Goal: Task Accomplishment & Management: Manage account settings

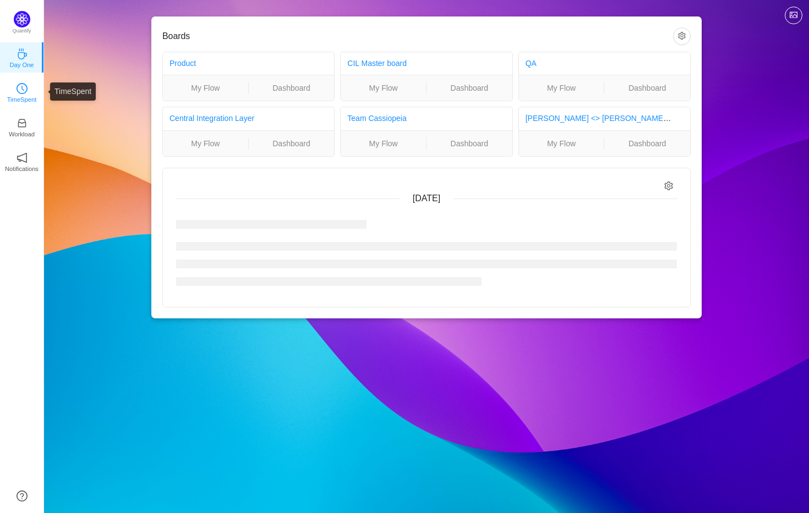
click at [28, 95] on p "TimeSpent" at bounding box center [22, 100] width 30 height 10
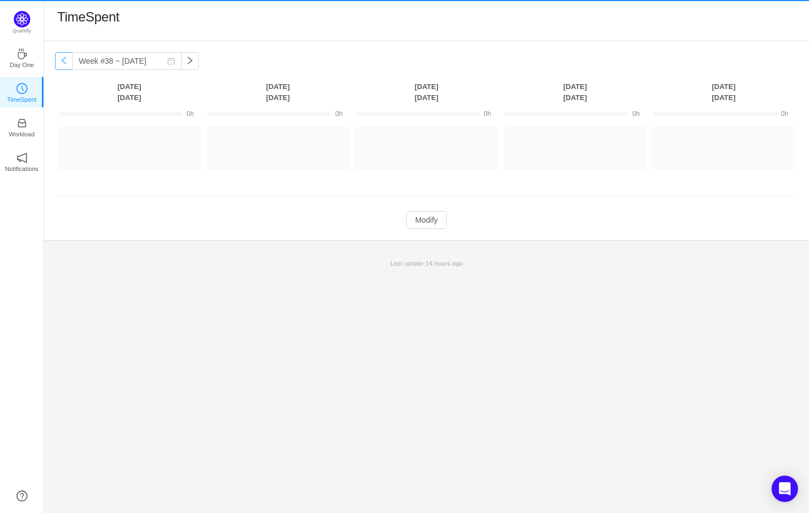
click at [64, 58] on button "button" at bounding box center [64, 61] width 18 height 18
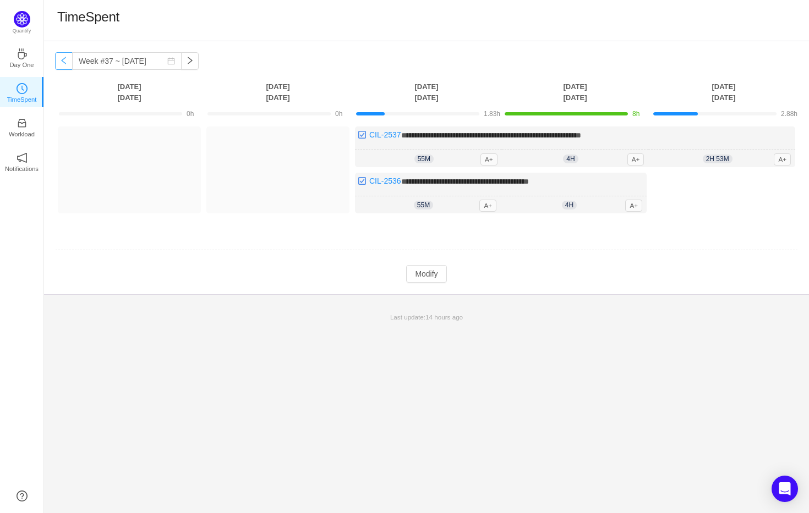
click at [67, 63] on button "button" at bounding box center [64, 61] width 18 height 18
type input "Week #36 ~ Sep 01"
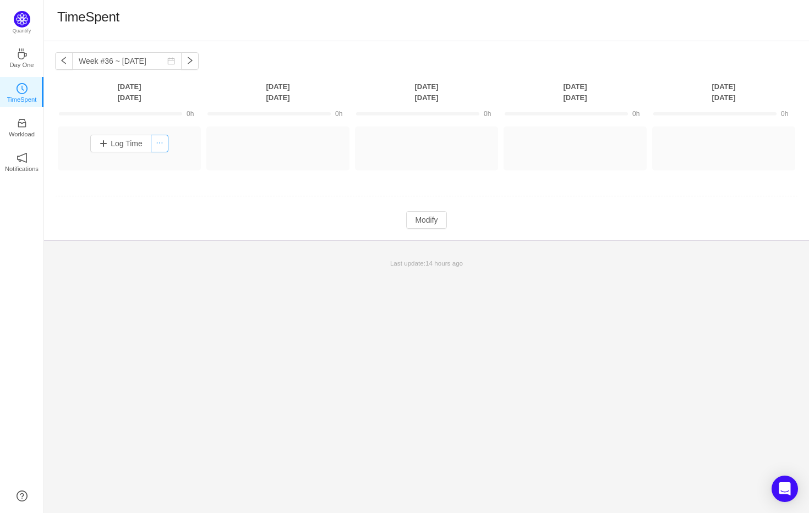
click at [155, 142] on button "button" at bounding box center [160, 144] width 18 height 18
click at [133, 141] on button "Log Time" at bounding box center [120, 144] width 61 height 18
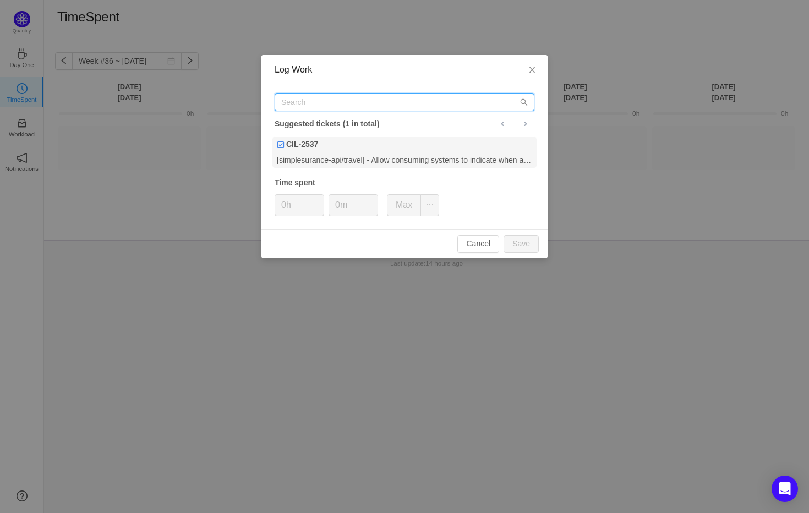
click at [366, 104] on input "text" at bounding box center [405, 103] width 260 height 18
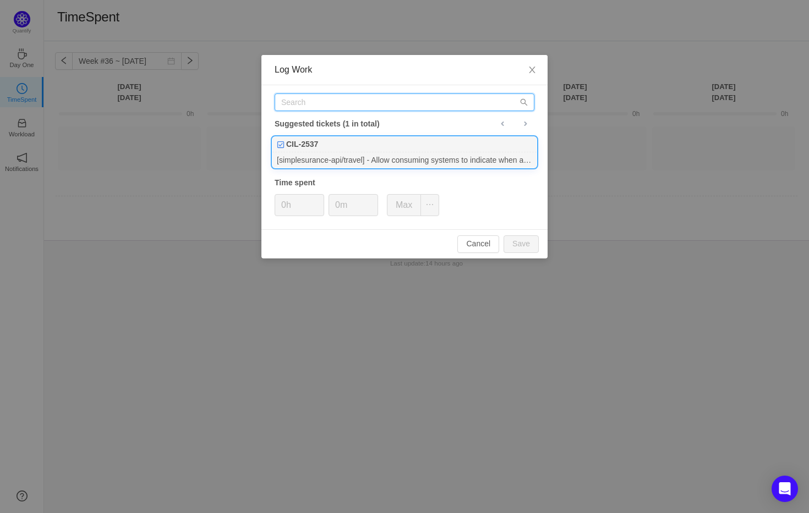
paste input "PROD-11892"
type input "PROD-11892"
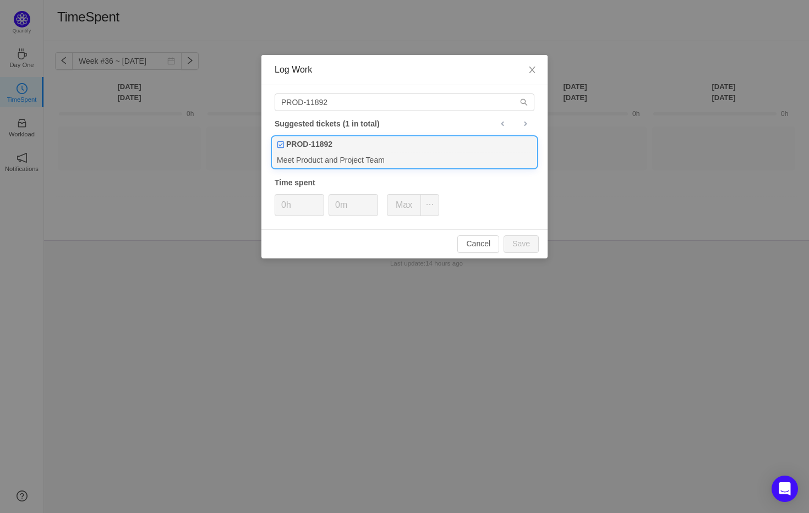
click at [387, 141] on div "PROD-11892" at bounding box center [404, 144] width 264 height 15
click at [519, 240] on button "Save" at bounding box center [520, 244] width 35 height 18
type input "0h"
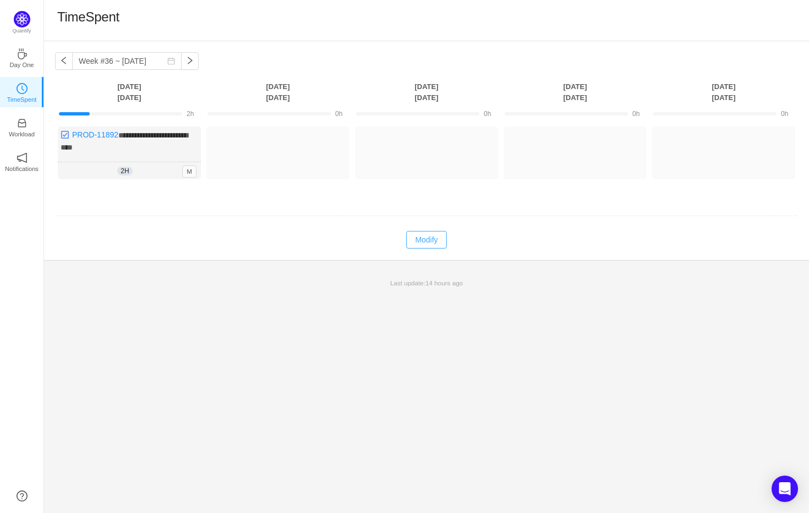
click at [418, 231] on button "Modify" at bounding box center [426, 240] width 40 height 18
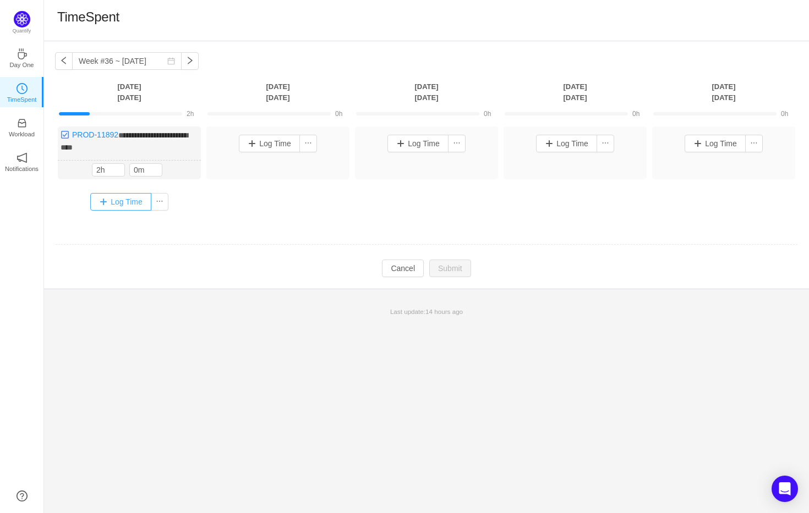
click at [119, 199] on button "Log Time" at bounding box center [120, 202] width 61 height 18
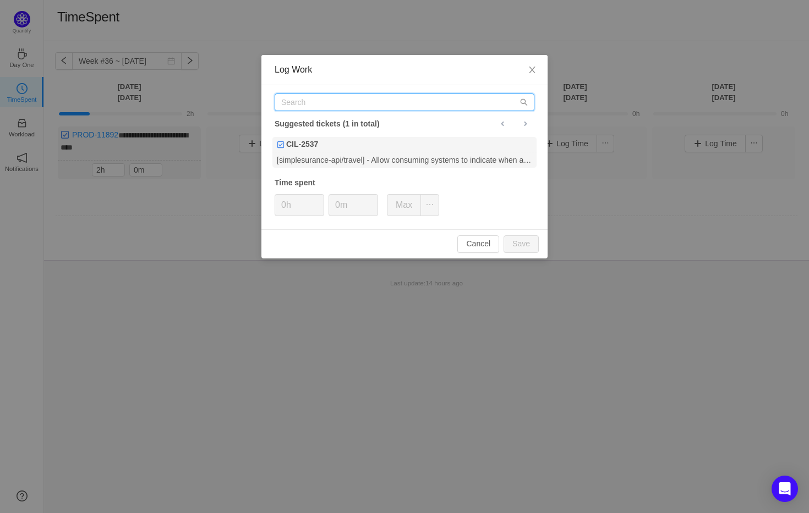
click at [379, 105] on input "text" at bounding box center [405, 103] width 260 height 18
paste input "PROD-11893"
type input "PROD-11893"
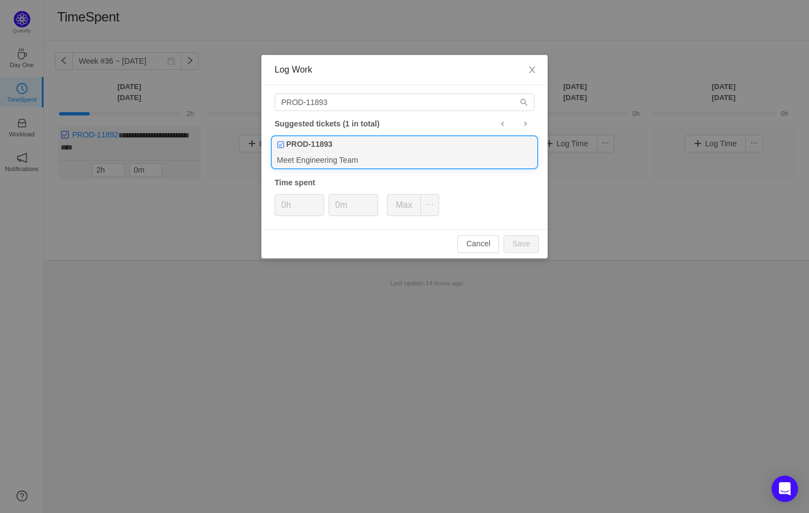
click at [380, 150] on div "PROD-11893" at bounding box center [404, 144] width 264 height 15
click at [522, 246] on button "Save" at bounding box center [520, 244] width 35 height 18
type input "0h"
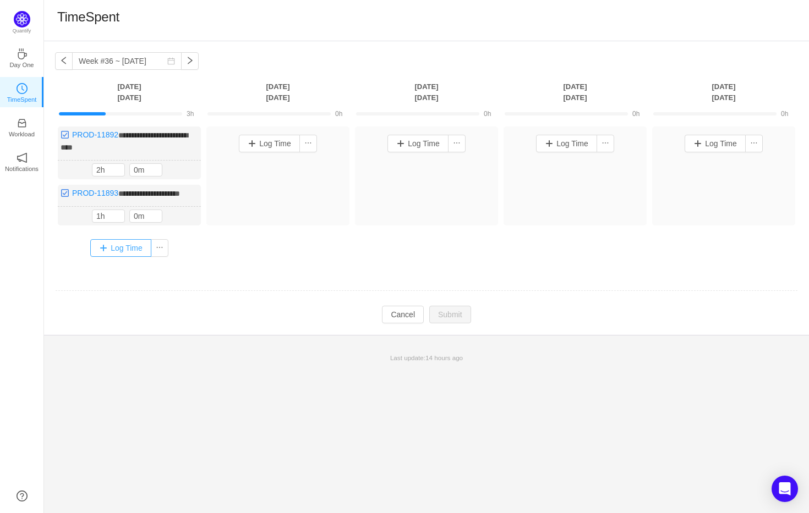
click at [123, 254] on button "Log Time" at bounding box center [120, 248] width 61 height 18
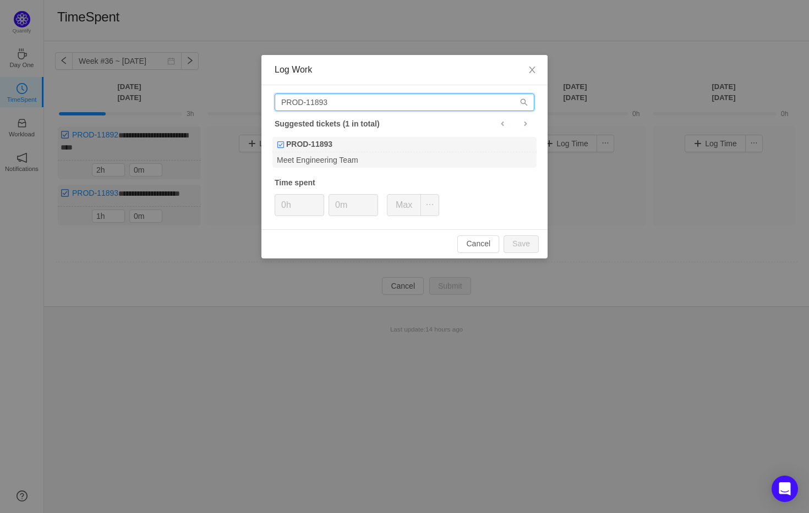
click at [375, 105] on input "PROD-11893" at bounding box center [405, 103] width 260 height 18
paste input "5"
type input "PROD-11895"
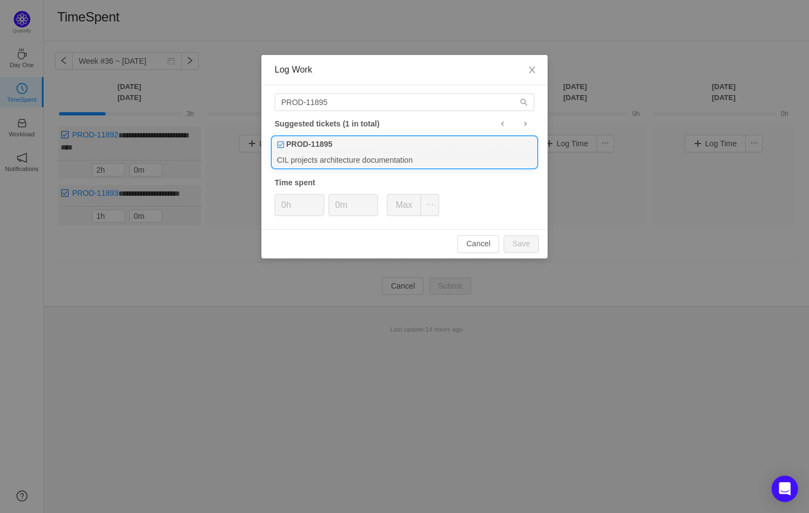
click at [377, 164] on div "CIL projects architecture documentation" at bounding box center [404, 159] width 264 height 15
click at [319, 199] on span "Increase Value" at bounding box center [318, 201] width 12 height 13
click at [536, 249] on button "Save" at bounding box center [520, 244] width 35 height 18
type input "0h"
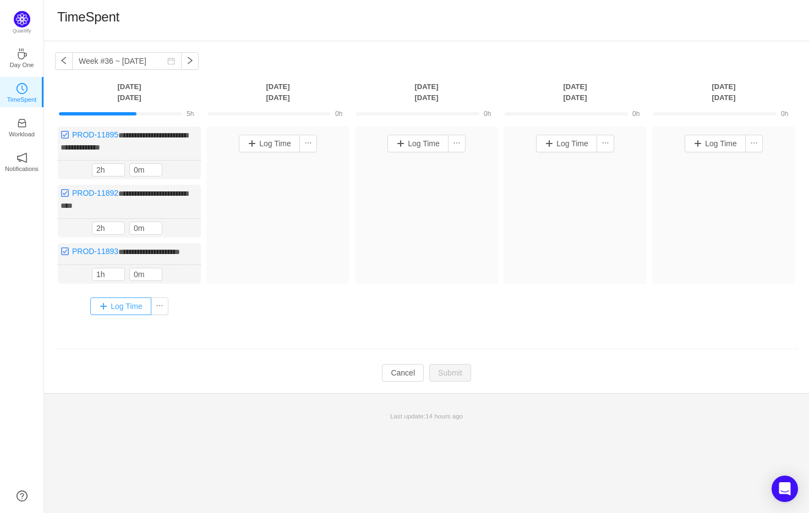
click at [125, 311] on button "Log Time" at bounding box center [120, 307] width 61 height 18
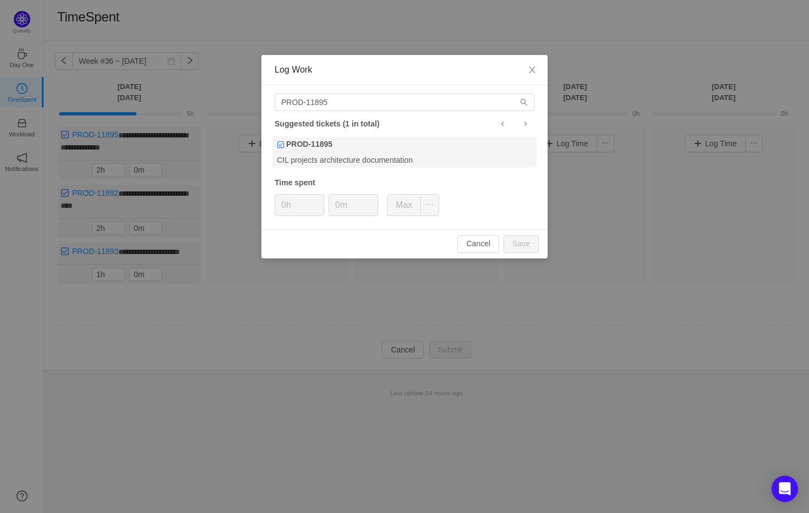
click at [375, 111] on div "PROD-11895 Suggested tickets (1 in total) PROD-11895 CIL projects architecture …" at bounding box center [404, 157] width 286 height 144
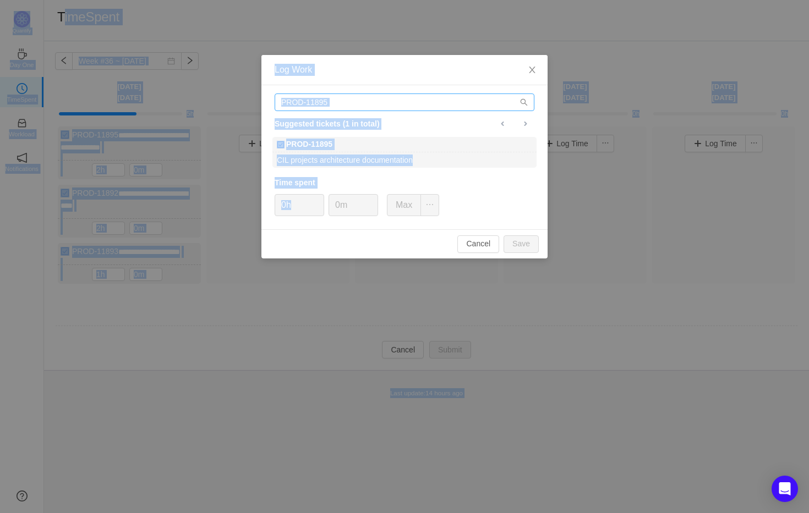
click at [377, 110] on input "PROD-11895" at bounding box center [405, 103] width 260 height 18
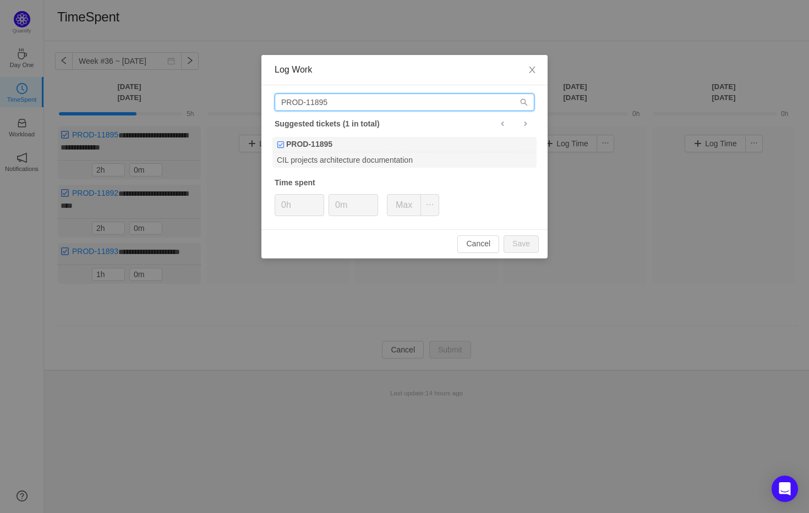
paste input "6"
type input "PROD-11896"
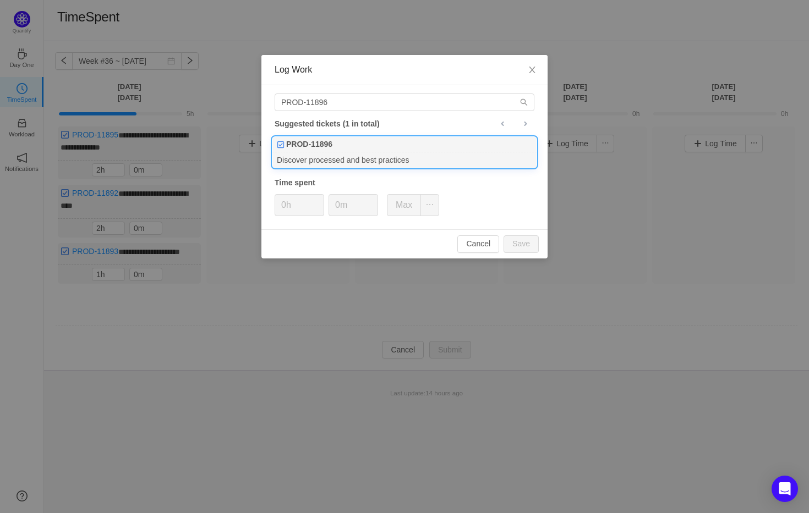
click at [437, 161] on div "Discover processed and best practices" at bounding box center [404, 159] width 264 height 15
click at [530, 245] on button "Save" at bounding box center [520, 244] width 35 height 18
type input "0h"
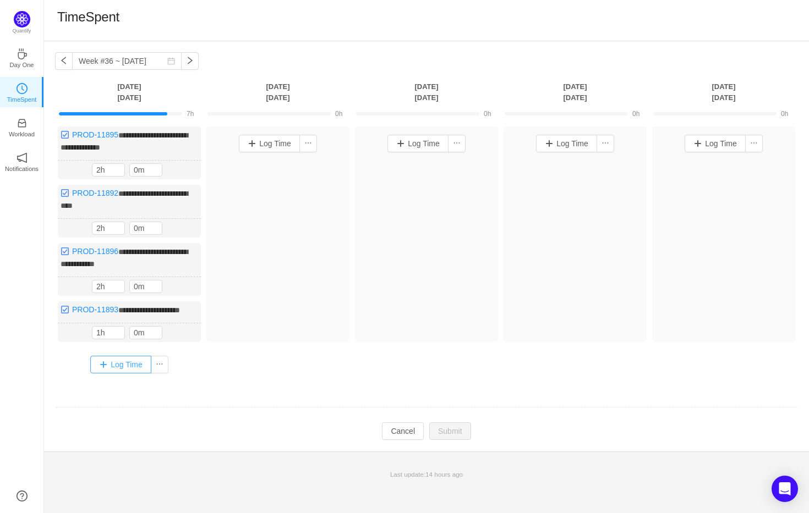
click at [118, 374] on button "Log Time" at bounding box center [120, 365] width 61 height 18
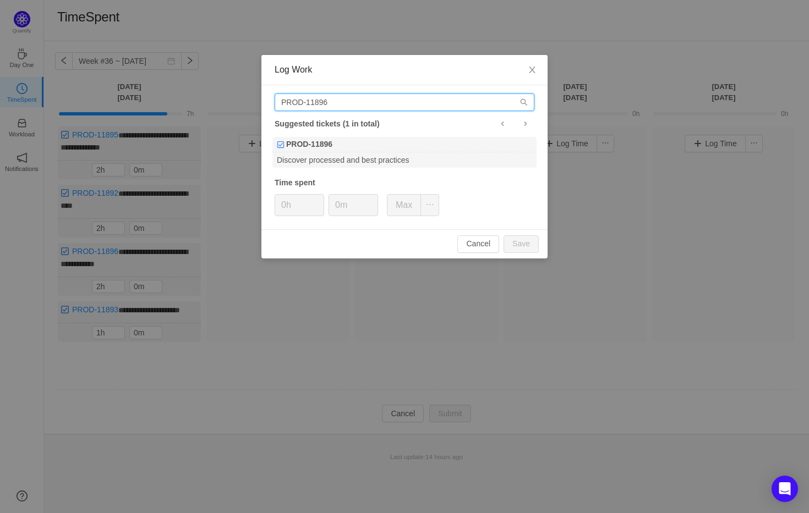
click at [368, 105] on input "PROD-11896" at bounding box center [405, 103] width 260 height 18
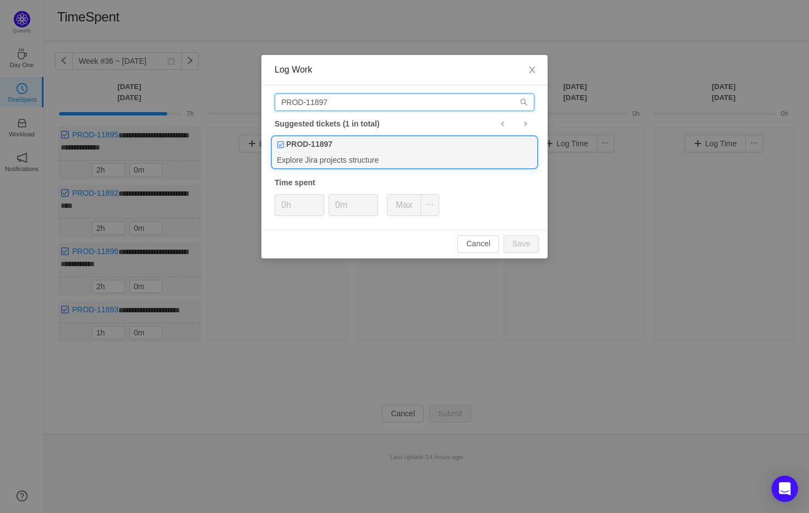
type input "PROD-11897"
click at [352, 156] on div "Explore Jira projects structure" at bounding box center [404, 159] width 264 height 15
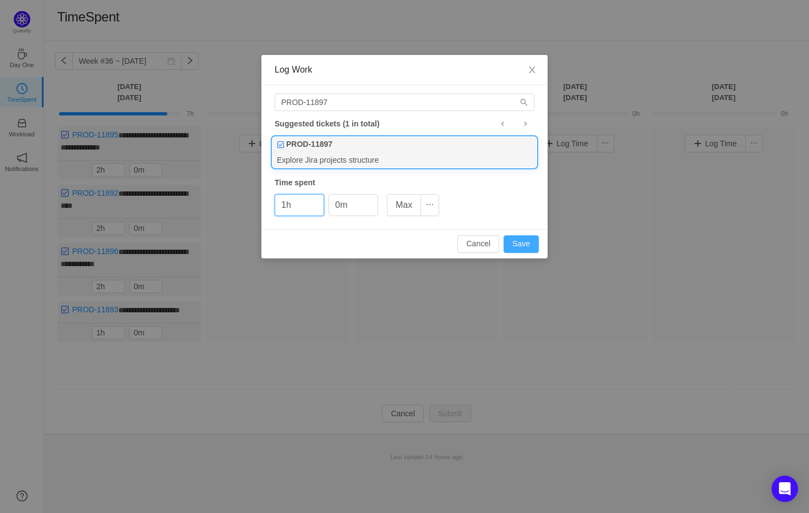
click at [521, 243] on button "Save" at bounding box center [520, 244] width 35 height 18
type input "0h"
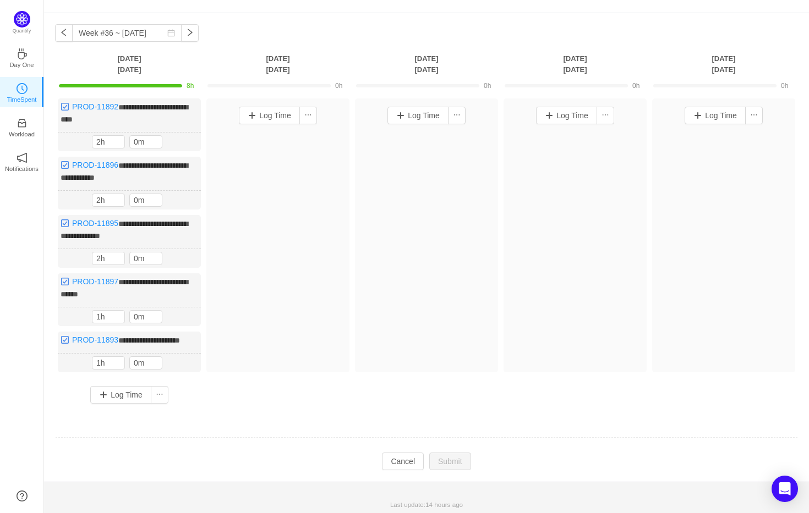
scroll to position [30, 0]
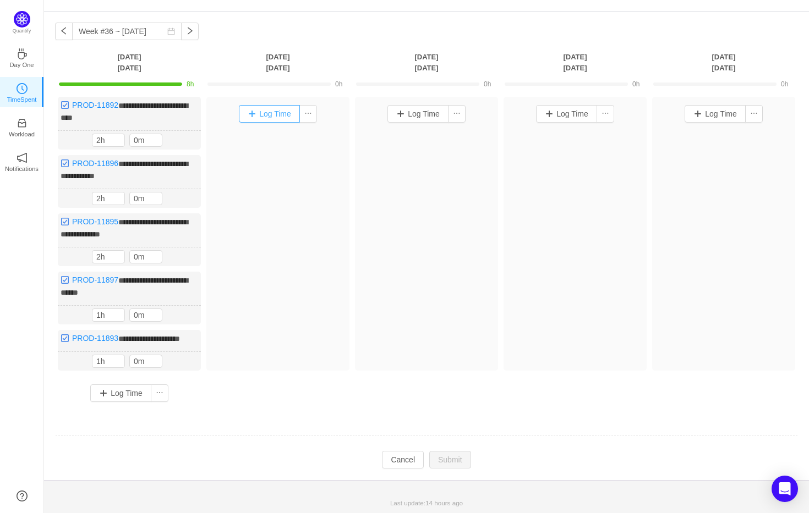
click at [279, 117] on button "Log Time" at bounding box center [269, 114] width 61 height 18
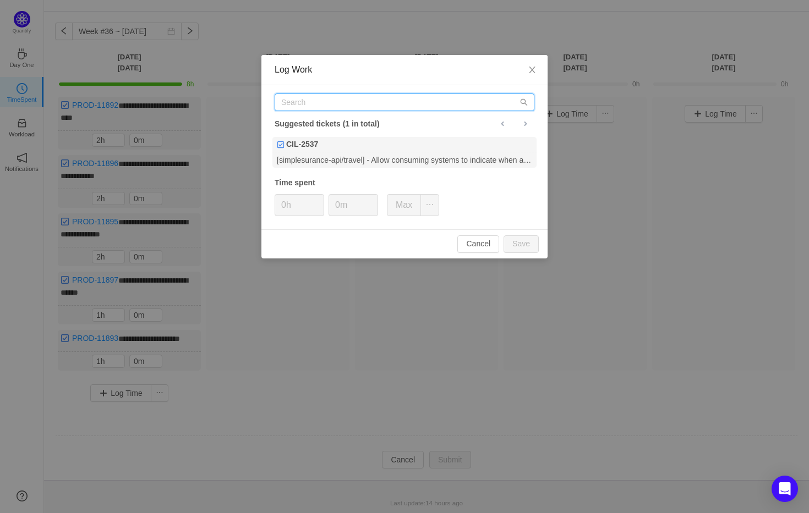
click at [359, 108] on input "text" at bounding box center [405, 103] width 260 height 18
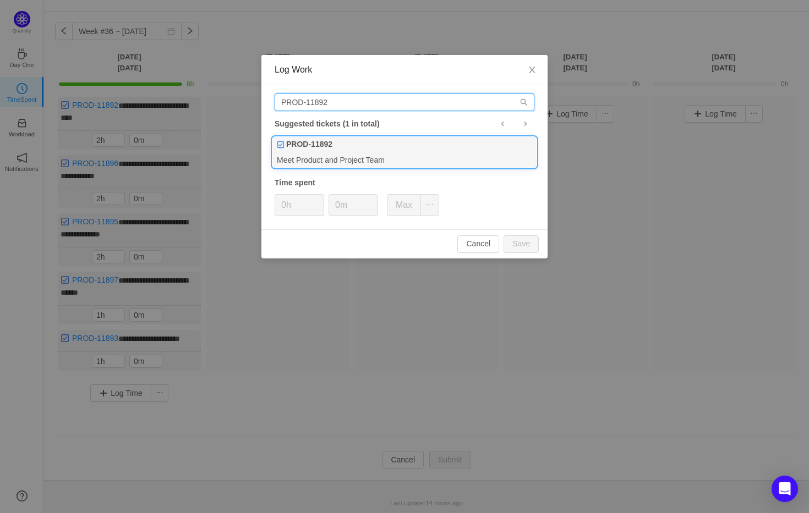
type input "PROD-11892"
click at [300, 144] on b "PROD-11892" at bounding box center [309, 145] width 46 height 12
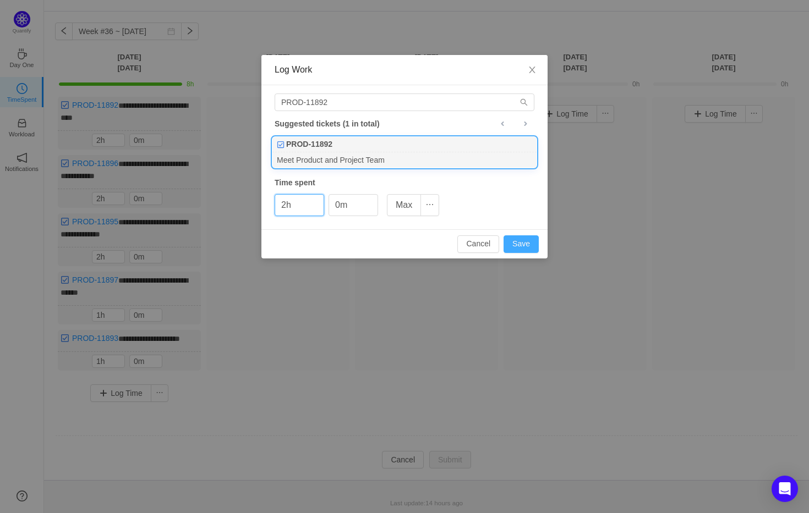
click at [536, 247] on button "Save" at bounding box center [520, 244] width 35 height 18
type input "0h"
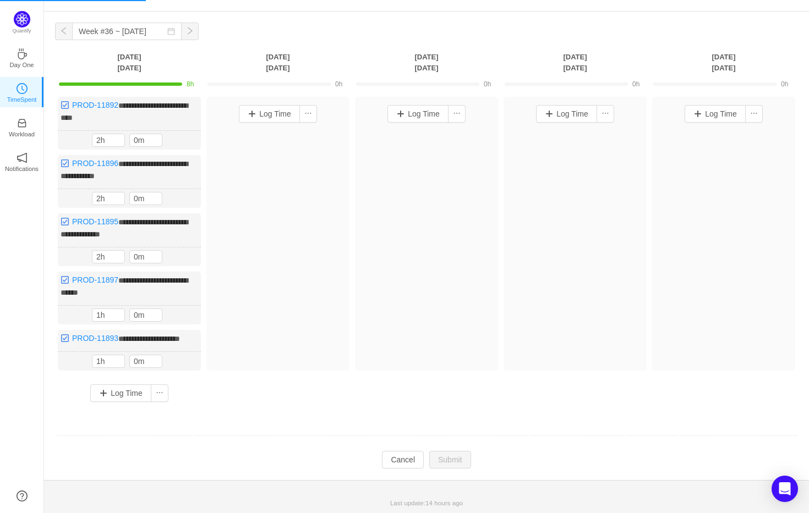
scroll to position [26, 0]
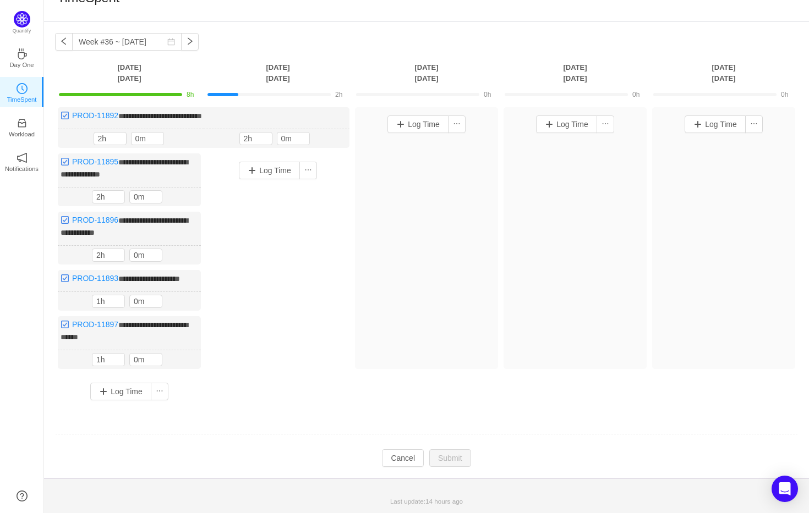
click at [299, 214] on div "Log Time" at bounding box center [277, 264] width 143 height 223
click at [273, 163] on button "Log Time" at bounding box center [269, 171] width 61 height 18
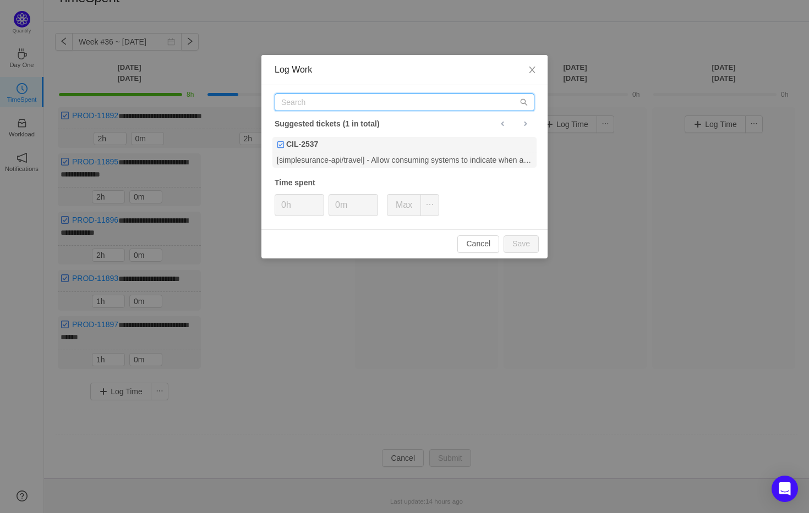
click at [332, 106] on input "text" at bounding box center [405, 103] width 260 height 18
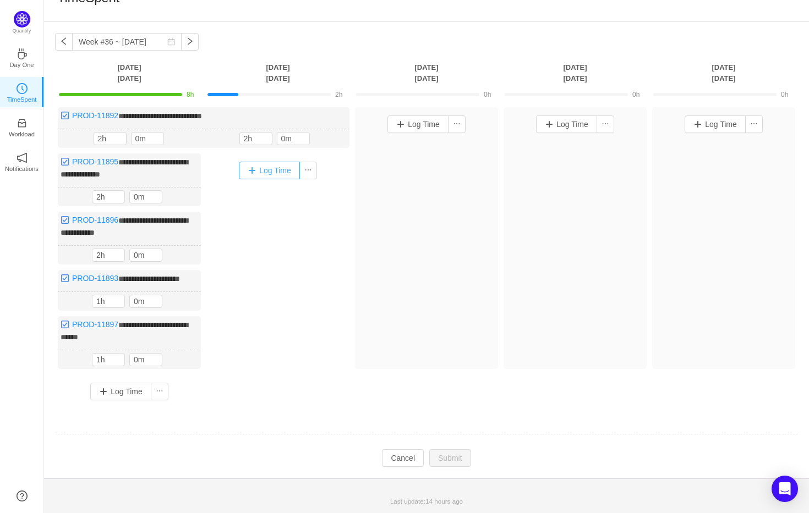
click at [261, 163] on button "Log Time" at bounding box center [269, 171] width 61 height 18
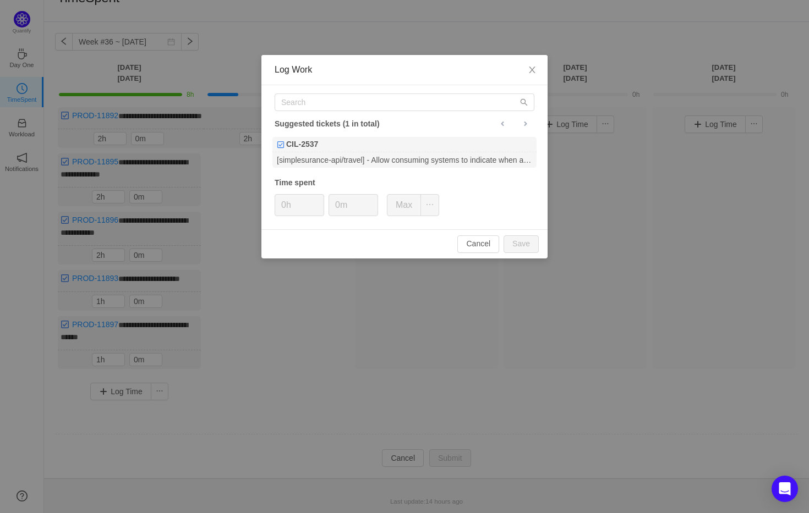
click at [344, 118] on div "Suggested tickets (1 in total)" at bounding box center [405, 124] width 260 height 14
click at [351, 108] on input "text" at bounding box center [405, 103] width 260 height 18
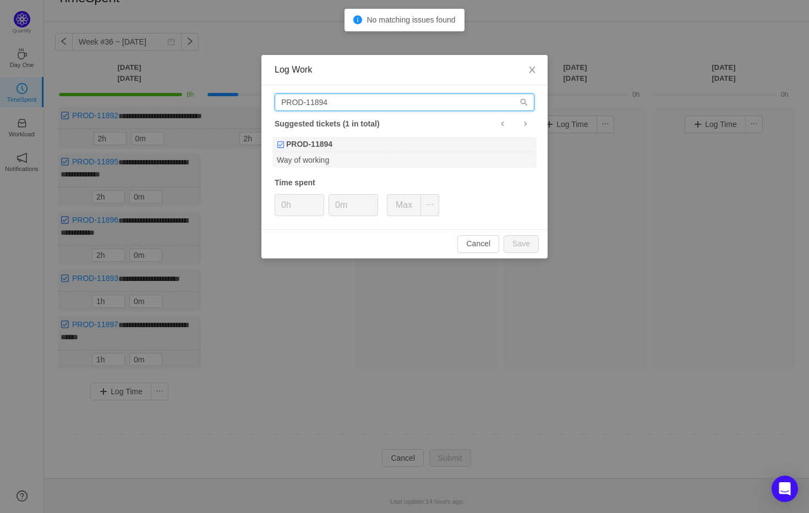
type input "PROD-11894"
click at [383, 146] on div "PROD-11894" at bounding box center [404, 144] width 264 height 15
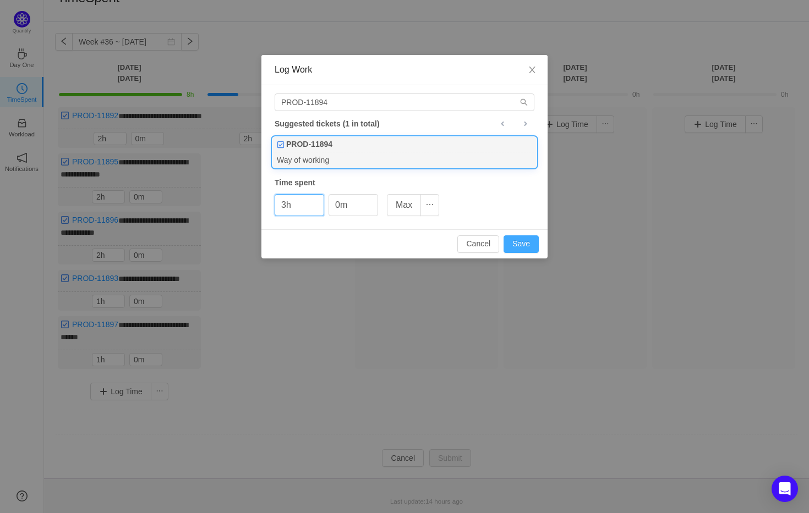
click at [532, 243] on button "Save" at bounding box center [520, 244] width 35 height 18
type input "0h"
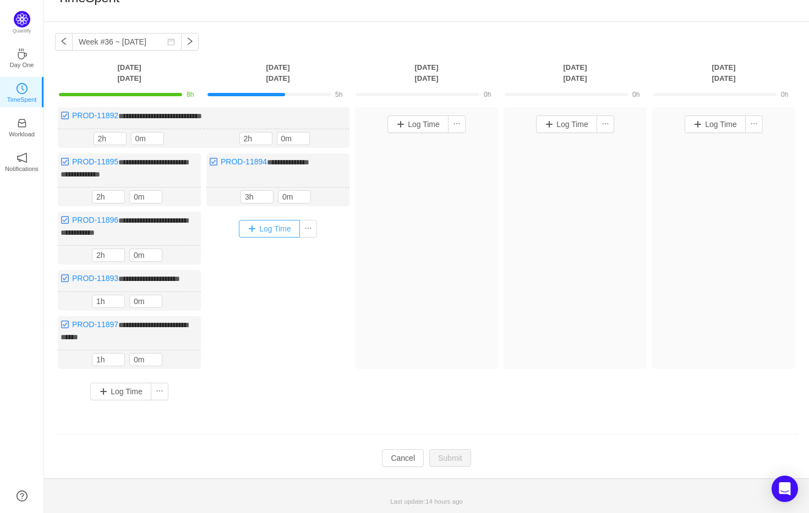
click at [273, 224] on button "Log Time" at bounding box center [269, 229] width 61 height 18
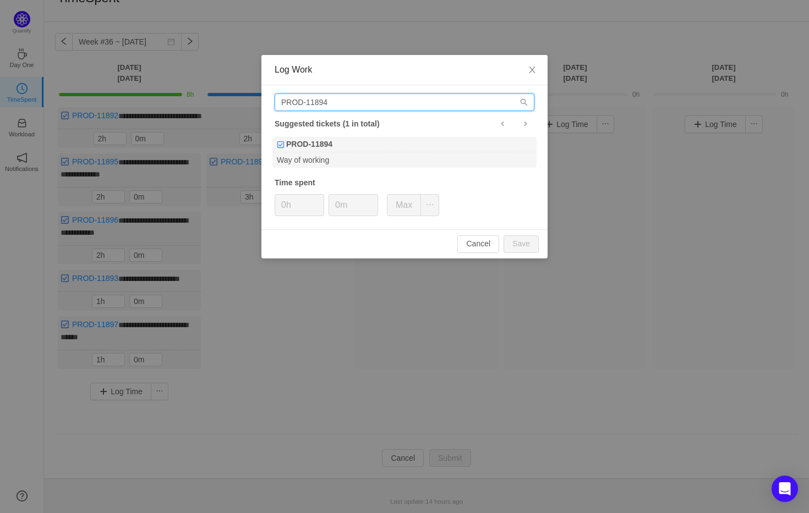
click at [374, 102] on input "PROD-11894" at bounding box center [405, 103] width 260 height 18
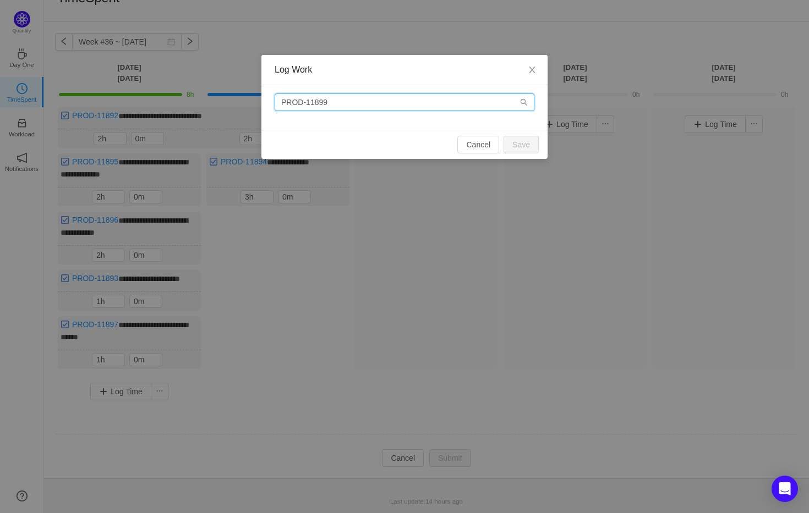
type input "PROD-11899"
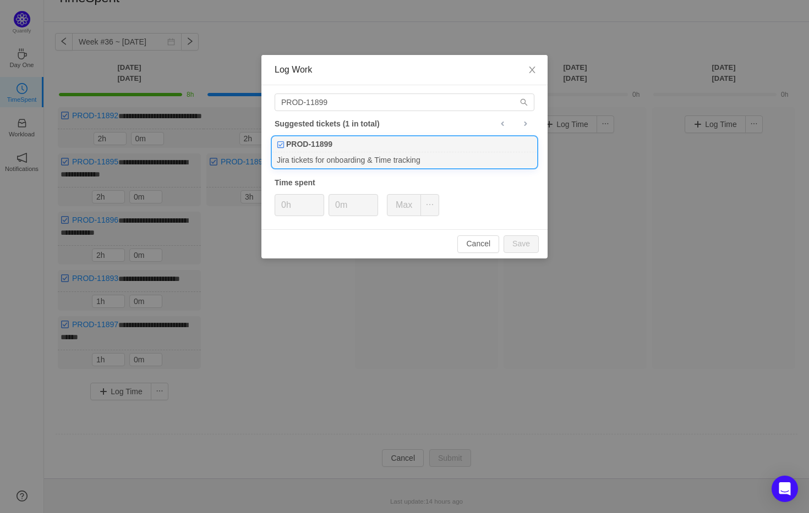
click at [453, 152] on div "Jira tickets for onboarding & Time tracking" at bounding box center [404, 159] width 264 height 15
click at [520, 244] on button "Save" at bounding box center [520, 244] width 35 height 18
type input "0h"
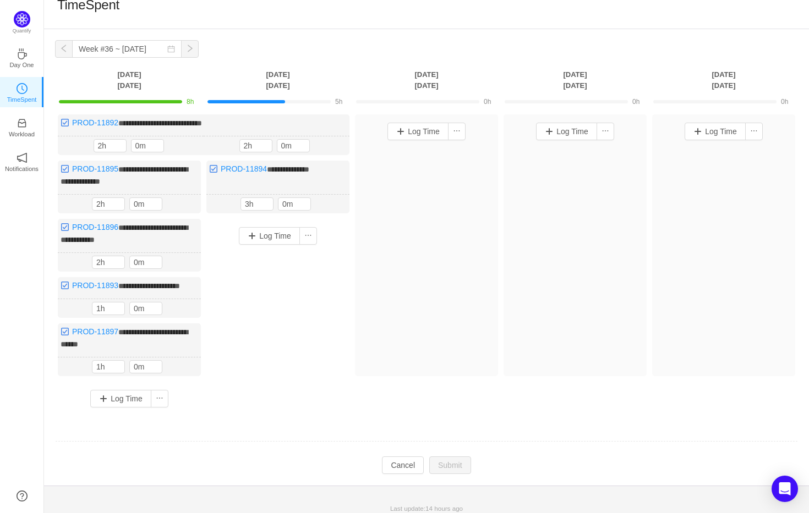
scroll to position [0, 0]
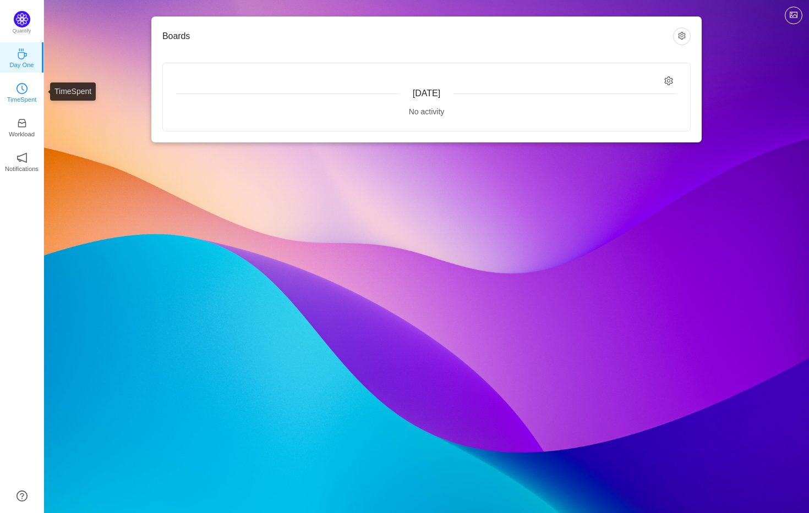
click at [17, 86] on link "TimeSpent" at bounding box center [22, 91] width 11 height 11
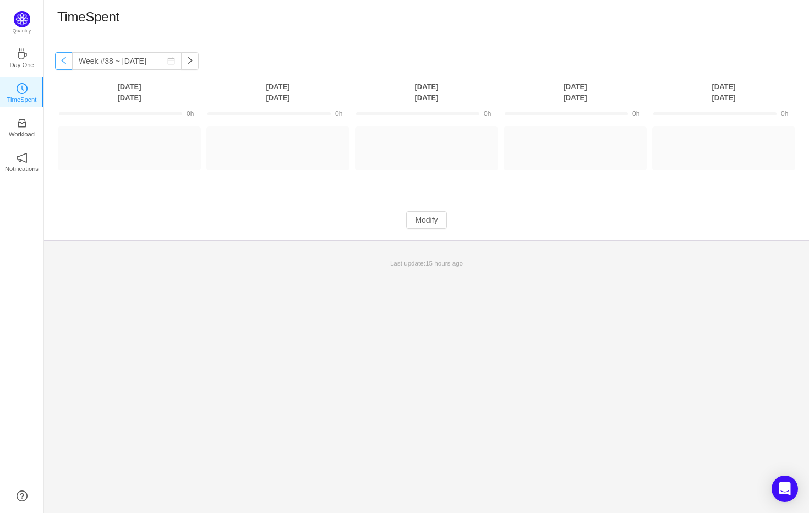
click at [65, 62] on button "button" at bounding box center [64, 61] width 18 height 18
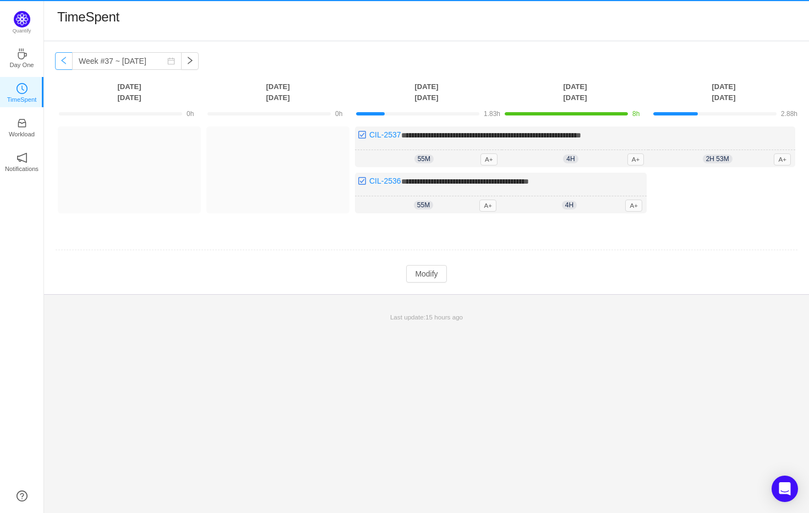
click at [65, 62] on button "button" at bounding box center [64, 61] width 18 height 18
type input "Week #36 ~ Sep 01"
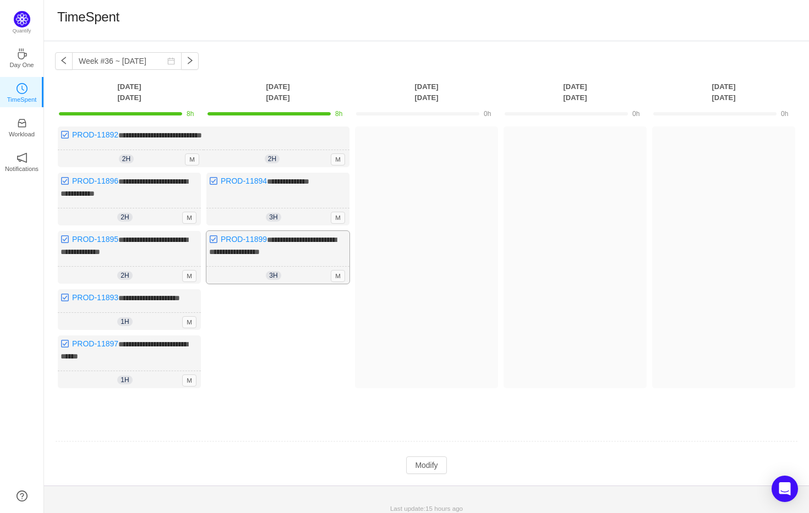
click at [312, 245] on div "**********" at bounding box center [277, 257] width 143 height 53
click at [436, 470] on button "Modify" at bounding box center [426, 466] width 40 height 18
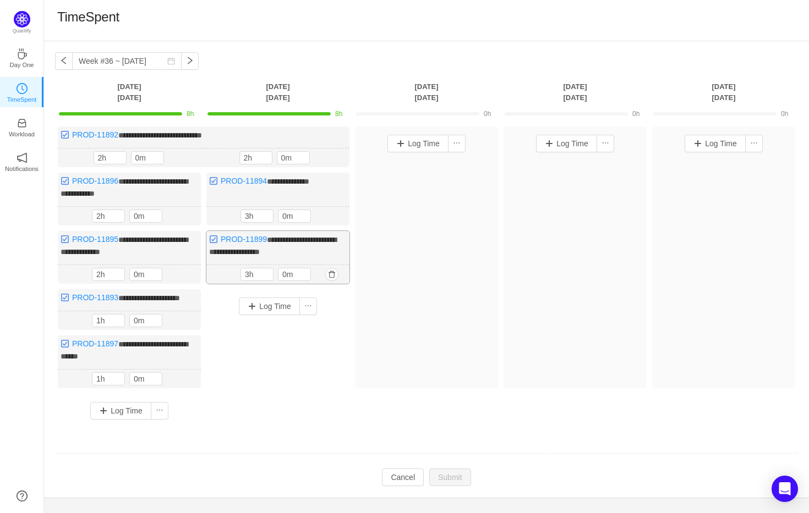
click at [318, 253] on div "**********" at bounding box center [277, 257] width 143 height 53
click at [290, 240] on span "**********" at bounding box center [272, 246] width 127 height 20
click at [301, 181] on span "**********" at bounding box center [288, 182] width 42 height 8
click at [424, 146] on button "Log Time" at bounding box center [417, 144] width 61 height 18
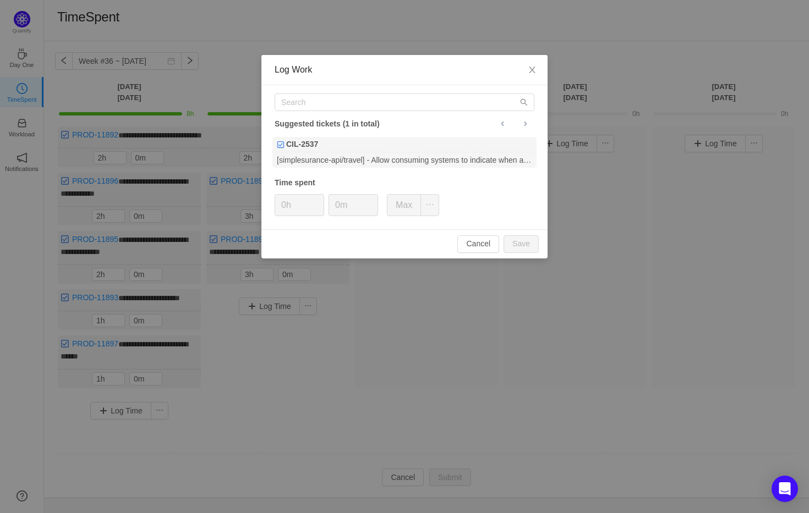
click at [391, 113] on div "Suggested tickets (1 in total) CIL-2537 [simplesurance-api/travel] - Allow cons…" at bounding box center [404, 157] width 286 height 144
click at [393, 109] on input "text" at bounding box center [405, 103] width 260 height 18
paste input "PROD-11900"
type input "PROD-11900"
click at [371, 158] on div "Get familiar with Agent Max project" at bounding box center [404, 159] width 264 height 15
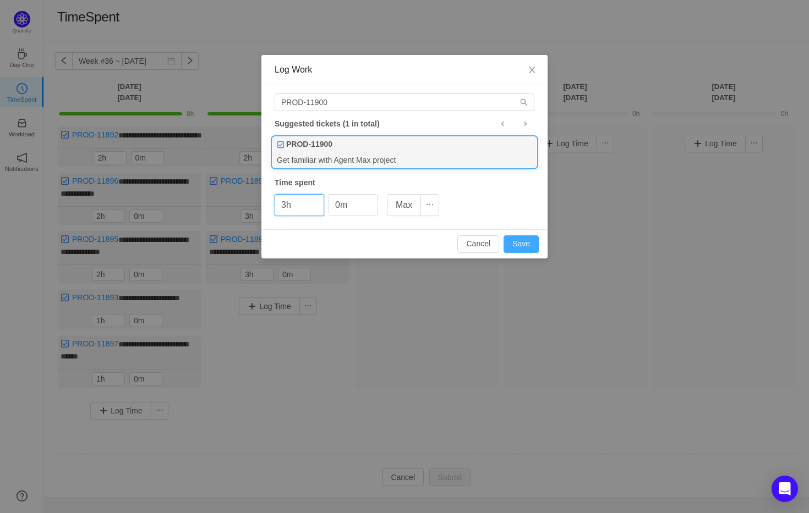
type input "3h"
click at [525, 245] on button "Save" at bounding box center [520, 244] width 35 height 18
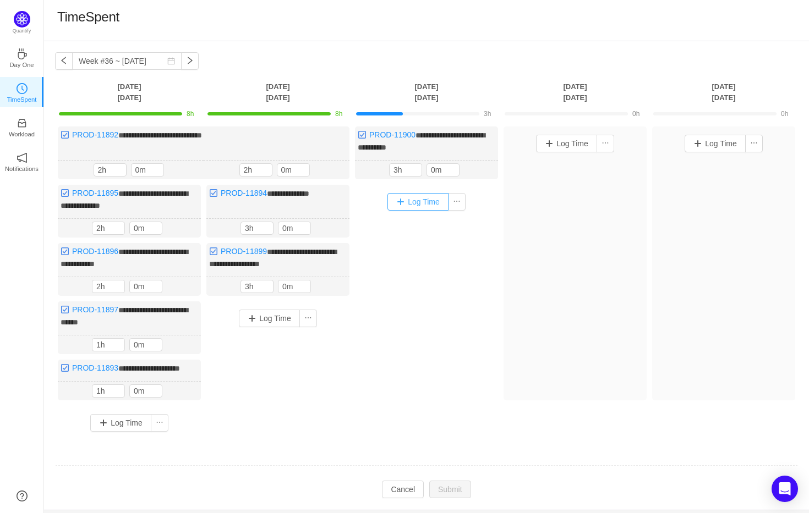
click at [428, 199] on button "Log Time" at bounding box center [417, 202] width 61 height 18
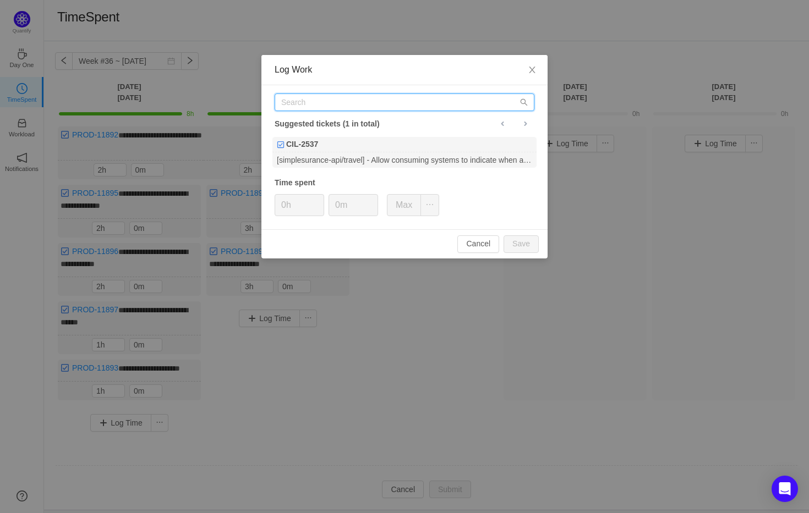
click at [413, 98] on input "text" at bounding box center [405, 103] width 260 height 18
paste input "PROD-11898"
type input "PROD-11898"
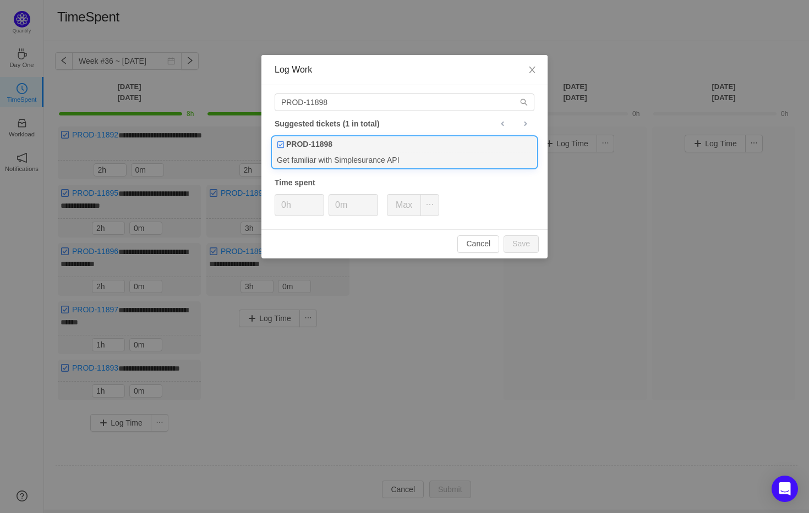
click at [395, 156] on div "Get familiar with Simplesurance API" at bounding box center [404, 159] width 264 height 15
click at [531, 246] on button "Save" at bounding box center [520, 244] width 35 height 18
type input "0h"
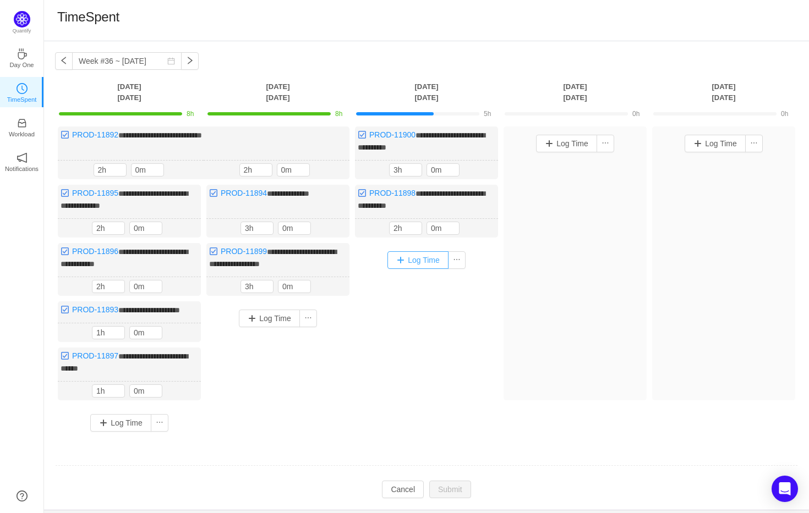
click at [413, 257] on button "Log Time" at bounding box center [417, 260] width 61 height 18
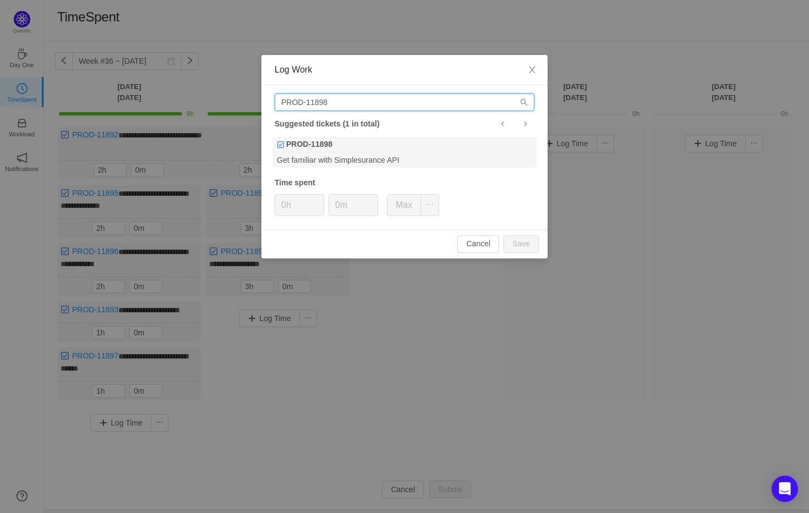
click at [423, 111] on input "PROD-11898" at bounding box center [405, 103] width 260 height 18
paste input "902"
type input "PROD-11902"
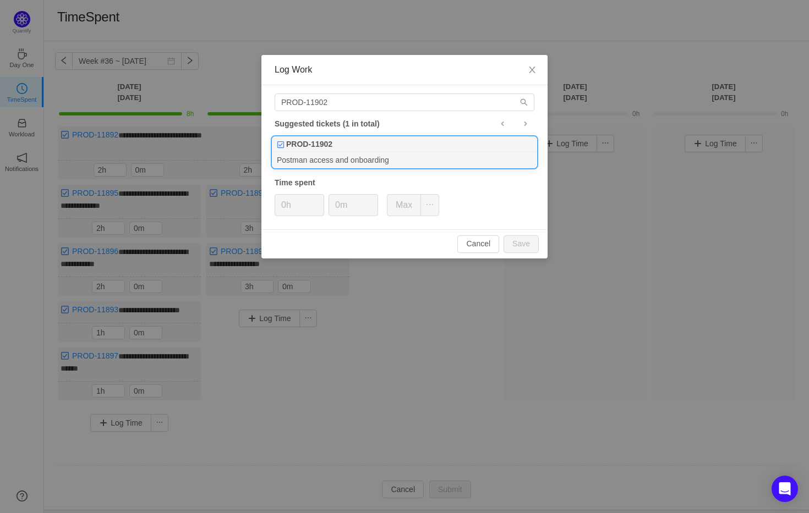
click at [425, 149] on div "PROD-11902" at bounding box center [404, 144] width 264 height 15
type input "3h"
click at [518, 238] on button "Save" at bounding box center [520, 244] width 35 height 18
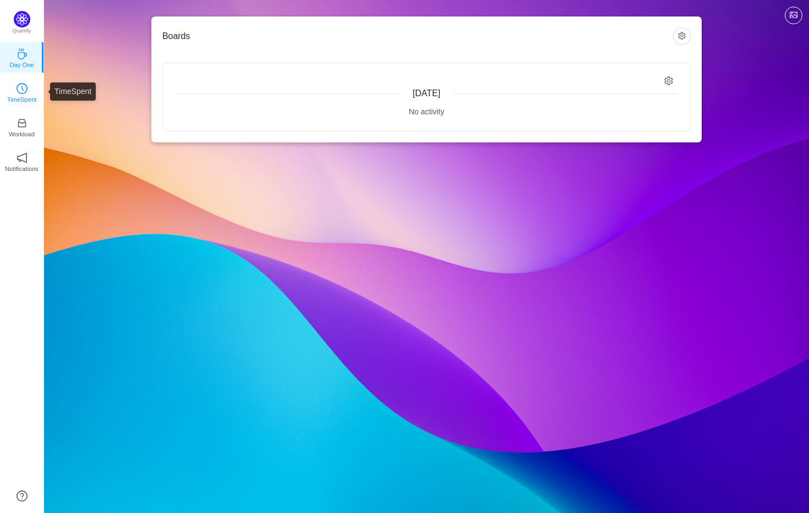
click at [28, 100] on p "TimeSpent" at bounding box center [22, 100] width 30 height 10
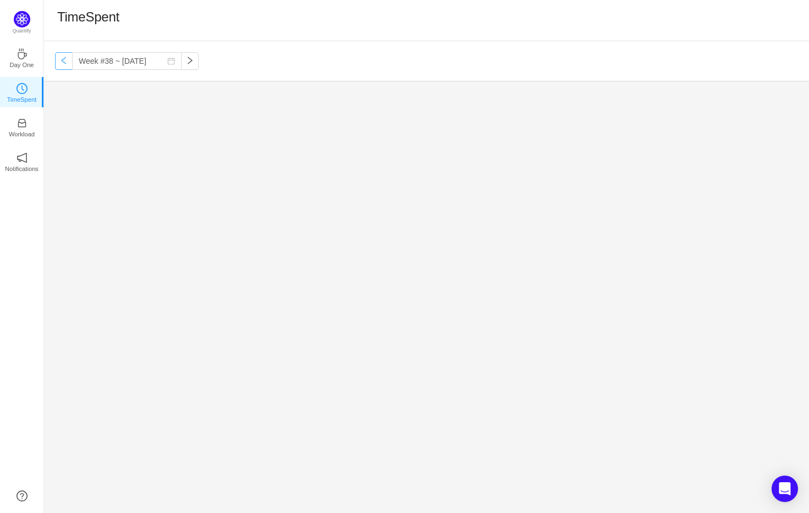
click at [61, 60] on button "button" at bounding box center [64, 61] width 18 height 18
type input "Week #37 ~ [DATE]"
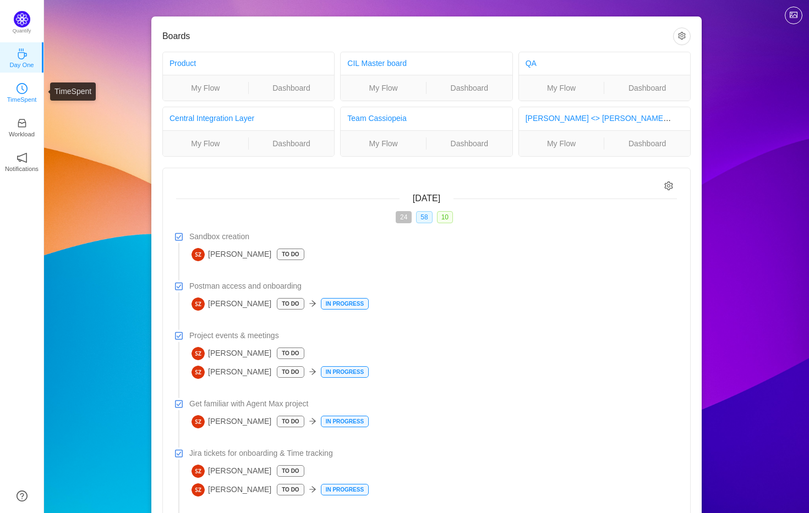
click at [24, 89] on icon "icon: clock-circle" at bounding box center [22, 88] width 11 height 11
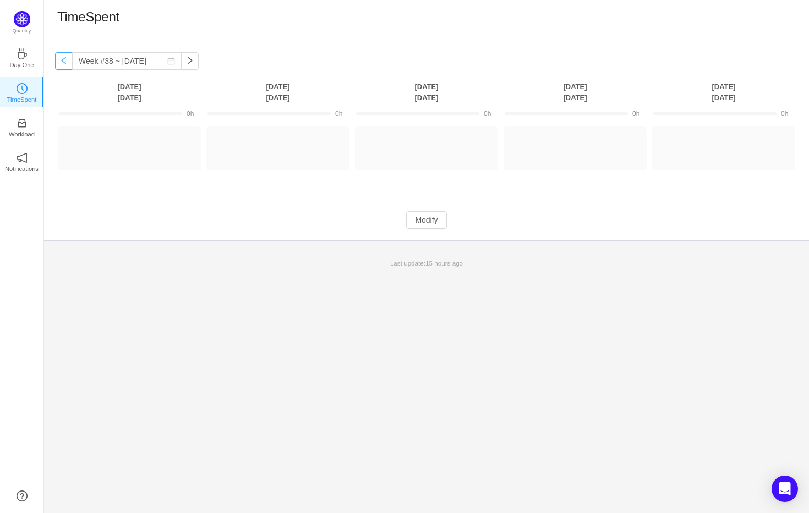
click at [63, 67] on button "button" at bounding box center [64, 61] width 18 height 18
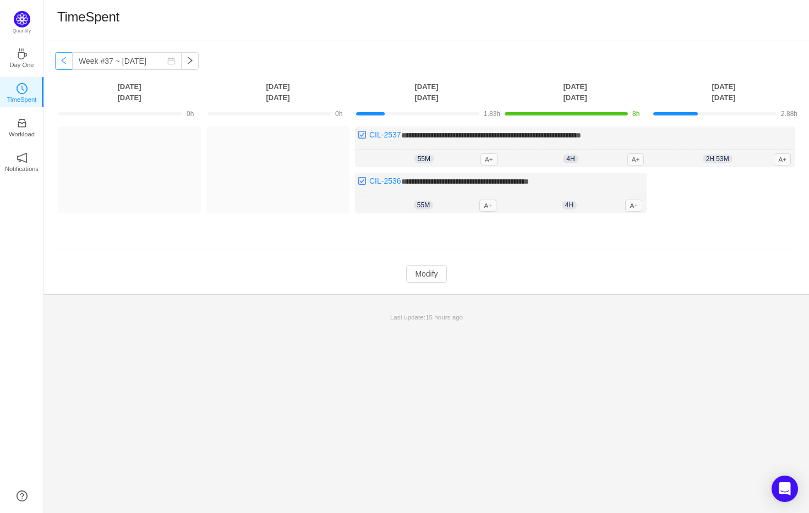
click at [63, 66] on button "button" at bounding box center [64, 61] width 18 height 18
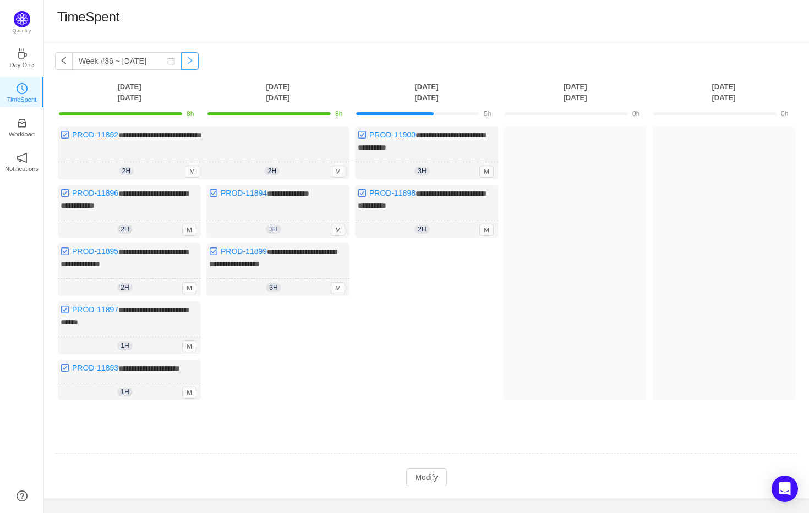
click at [181, 59] on button "button" at bounding box center [190, 61] width 18 height 18
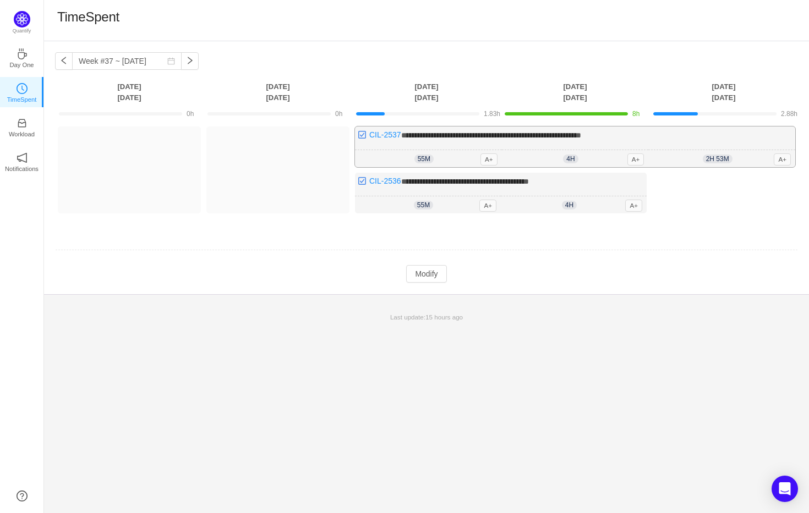
click at [581, 138] on span "**********" at bounding box center [491, 135] width 180 height 8
click at [588, 141] on div "**********" at bounding box center [575, 147] width 440 height 41
click at [529, 183] on span "**********" at bounding box center [465, 182] width 128 height 8
click at [545, 190] on div "**********" at bounding box center [501, 193] width 292 height 41
click at [564, 142] on div "**********" at bounding box center [575, 147] width 440 height 41
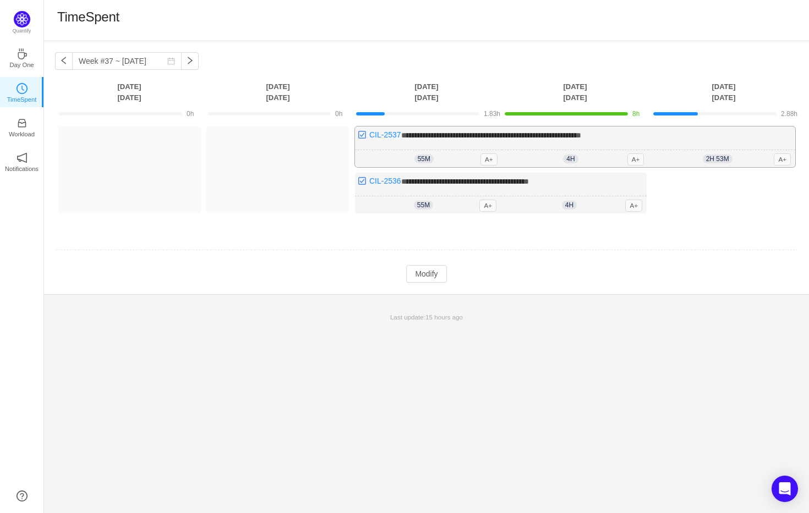
click at [564, 142] on div "**********" at bounding box center [575, 147] width 440 height 41
click at [567, 134] on span "**********" at bounding box center [491, 135] width 180 height 8
click at [268, 166] on div "Log Time" at bounding box center [277, 170] width 143 height 87
click at [549, 138] on span "**********" at bounding box center [491, 135] width 180 height 8
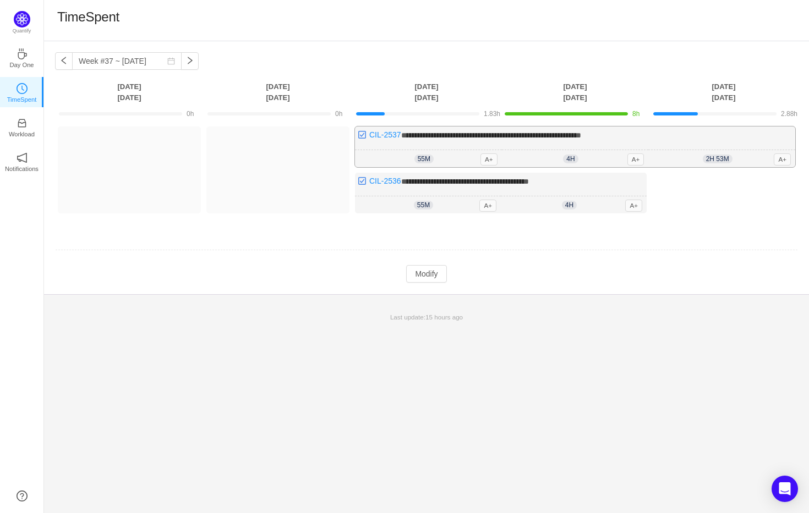
click at [549, 138] on span "**********" at bounding box center [491, 135] width 180 height 8
click at [425, 270] on button "Modify" at bounding box center [426, 274] width 40 height 18
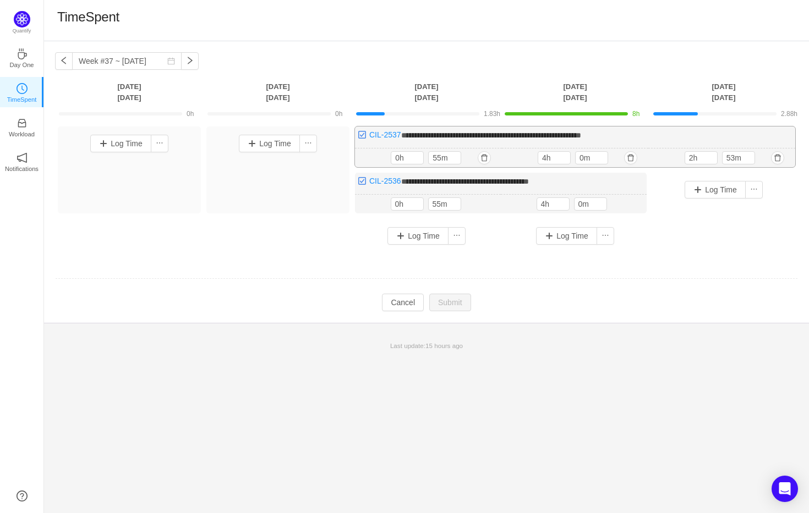
click at [581, 131] on span "**********" at bounding box center [491, 135] width 180 height 8
click at [581, 138] on span "**********" at bounding box center [491, 135] width 180 height 8
click at [462, 182] on span "**********" at bounding box center [465, 182] width 128 height 8
click at [503, 70] on div "**********" at bounding box center [426, 182] width 765 height 282
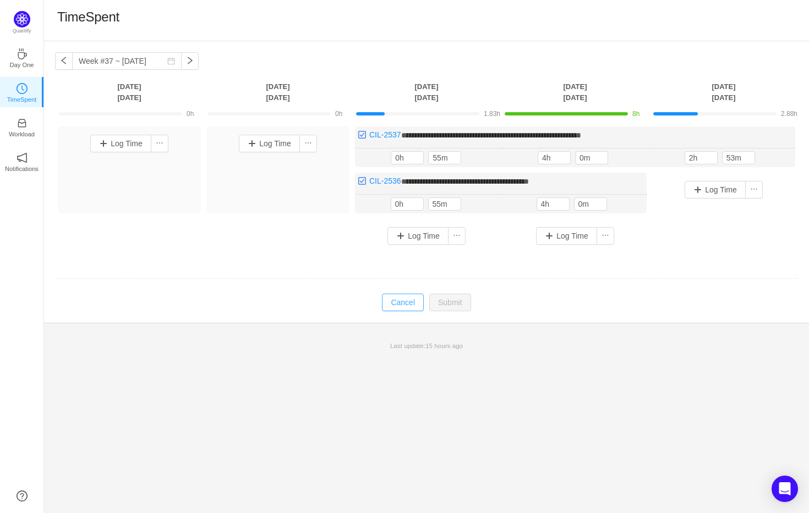
click at [407, 294] on button "Cancel" at bounding box center [403, 303] width 42 height 18
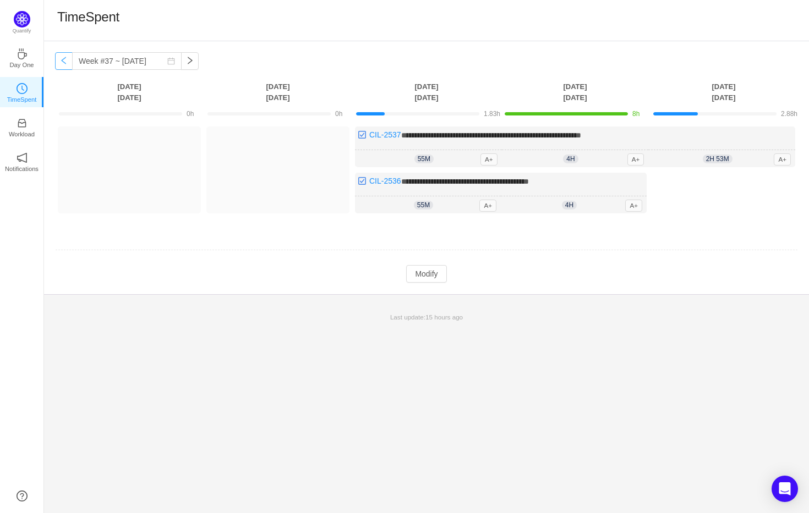
click at [65, 62] on button "button" at bounding box center [64, 61] width 18 height 18
type input "Week #36 ~ [DATE]"
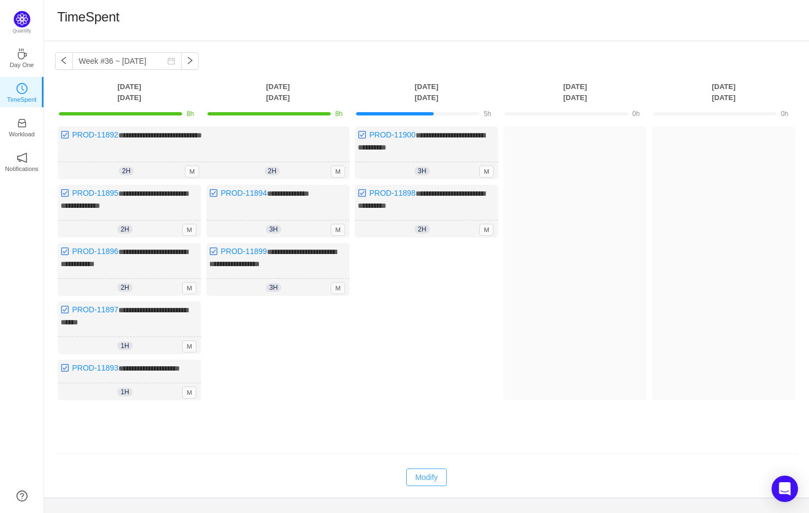
click at [410, 483] on button "Modify" at bounding box center [426, 478] width 40 height 18
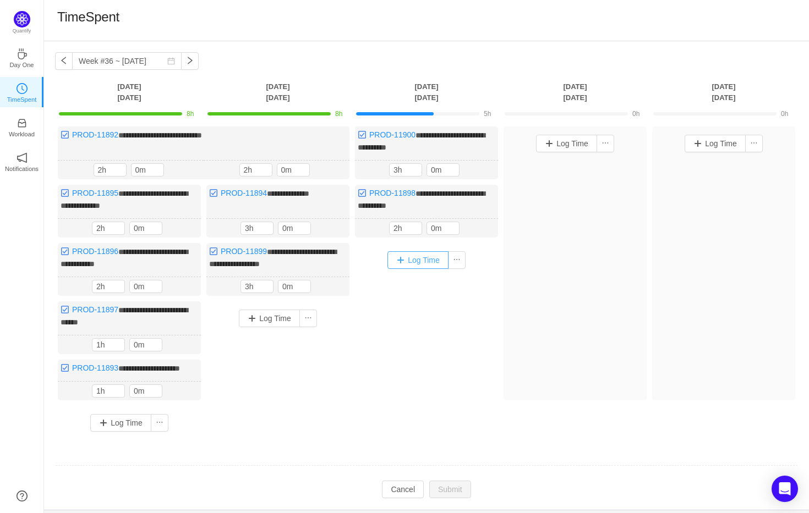
click at [423, 262] on button "Log Time" at bounding box center [417, 260] width 61 height 18
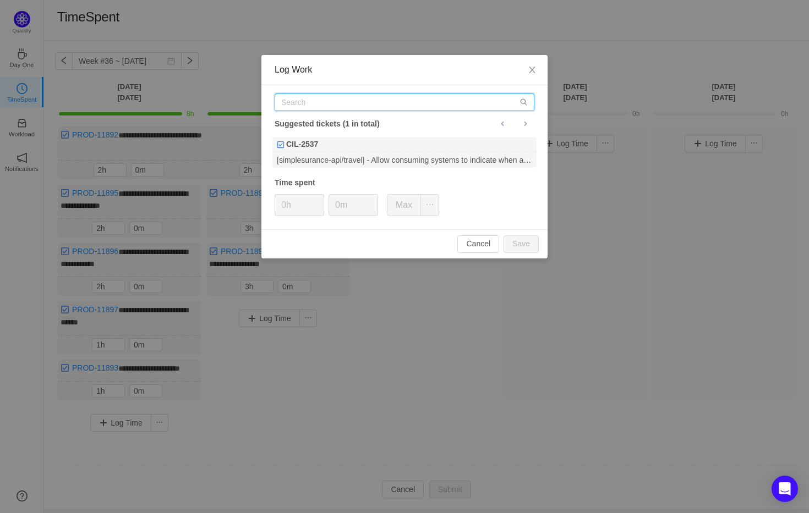
click at [402, 103] on input "text" at bounding box center [405, 103] width 260 height 18
type input "p"
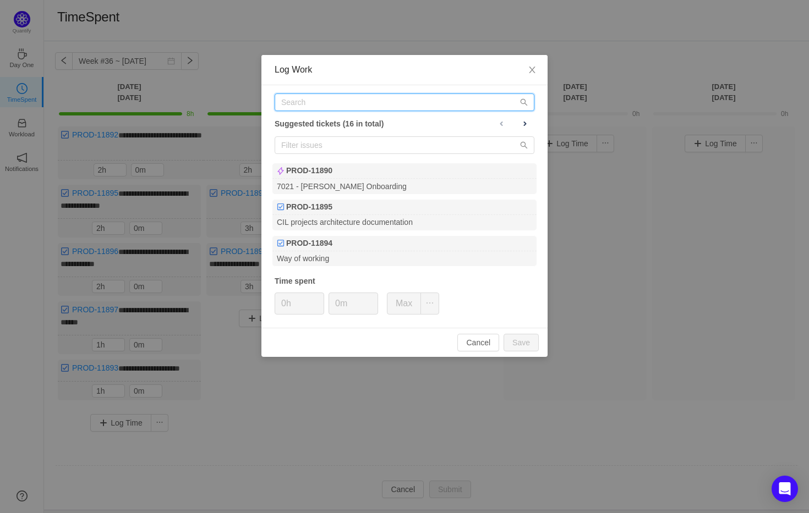
paste input "PROD-11902"
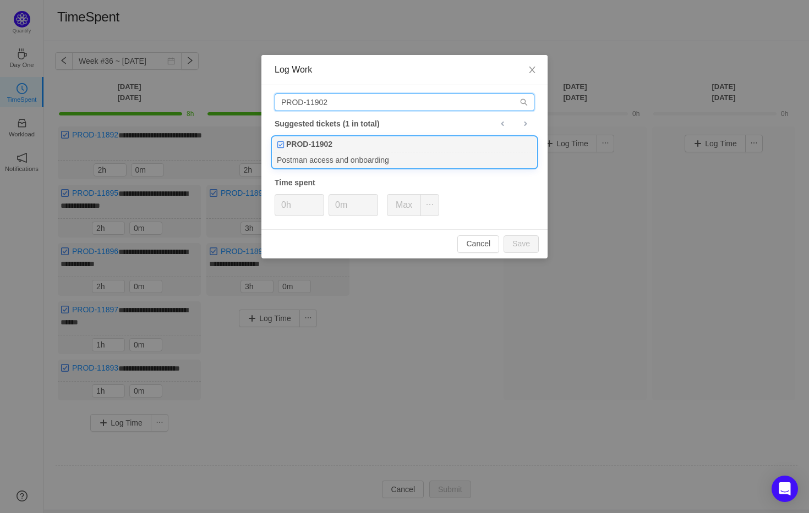
type input "PROD-11902"
click at [404, 142] on div "PROD-11902" at bounding box center [404, 144] width 264 height 15
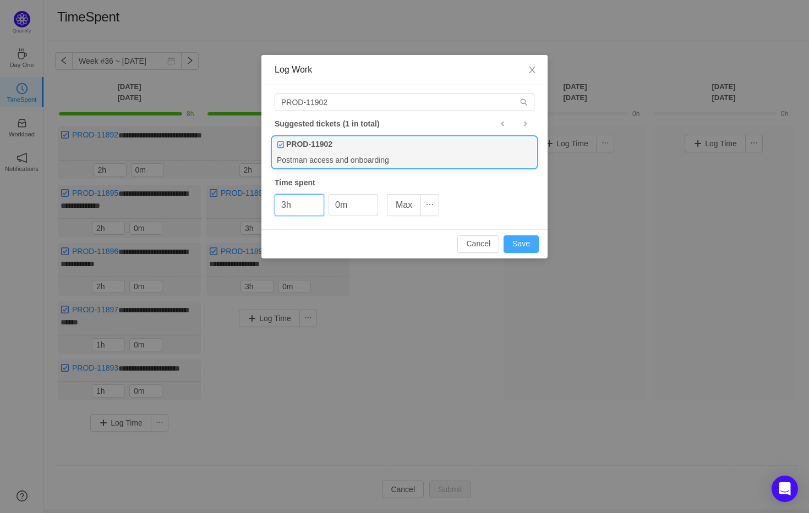
click at [515, 245] on button "Save" at bounding box center [520, 244] width 35 height 18
type input "0h"
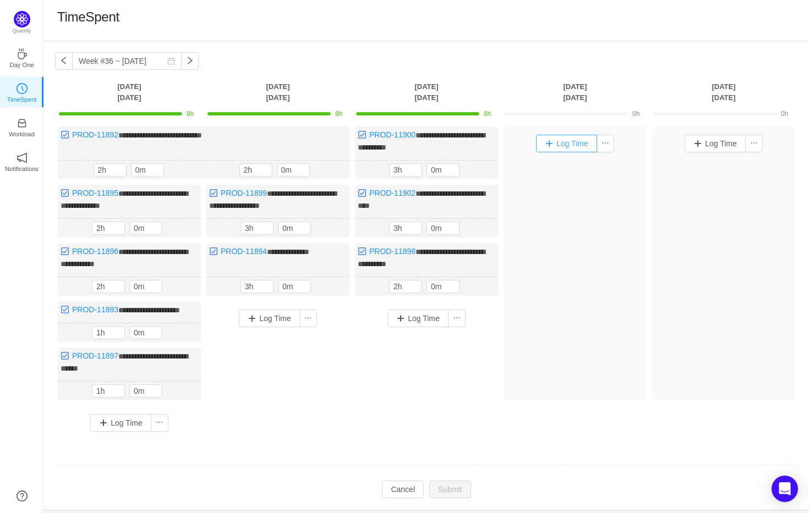
click at [573, 143] on button "Log Time" at bounding box center [566, 144] width 61 height 18
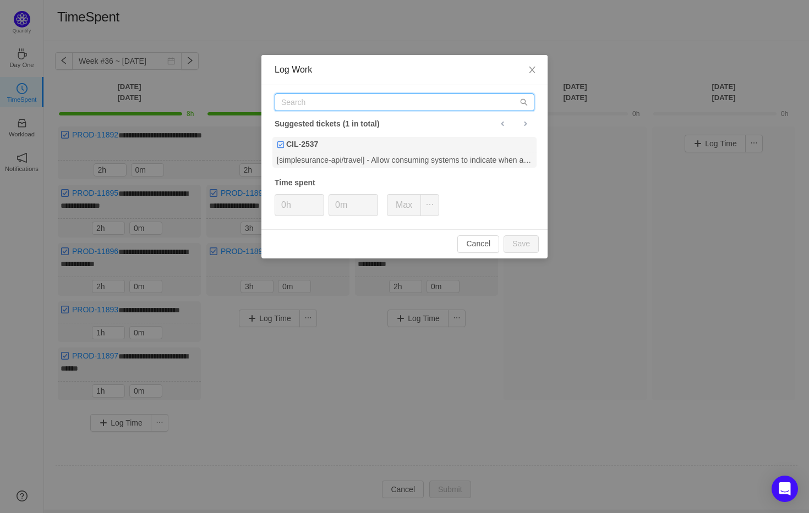
click at [453, 106] on input "text" at bounding box center [405, 103] width 260 height 18
paste input "PROD-11903"
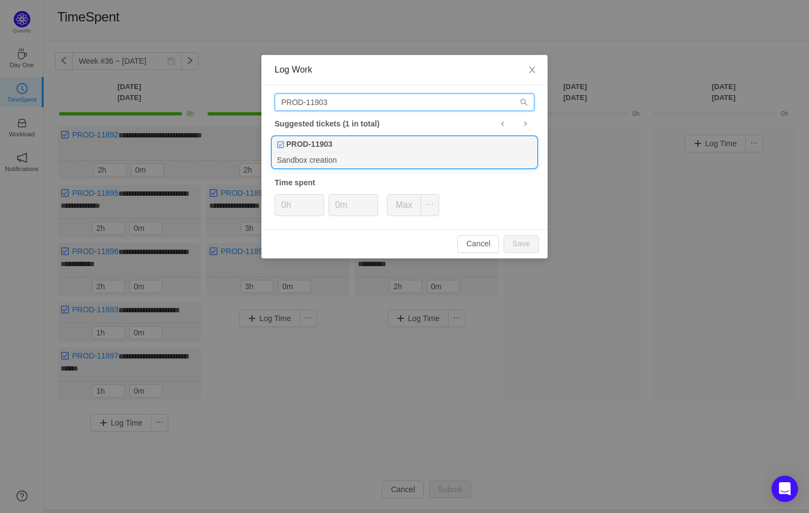
type input "PROD-11903"
click at [406, 140] on div "PROD-11903" at bounding box center [404, 144] width 264 height 15
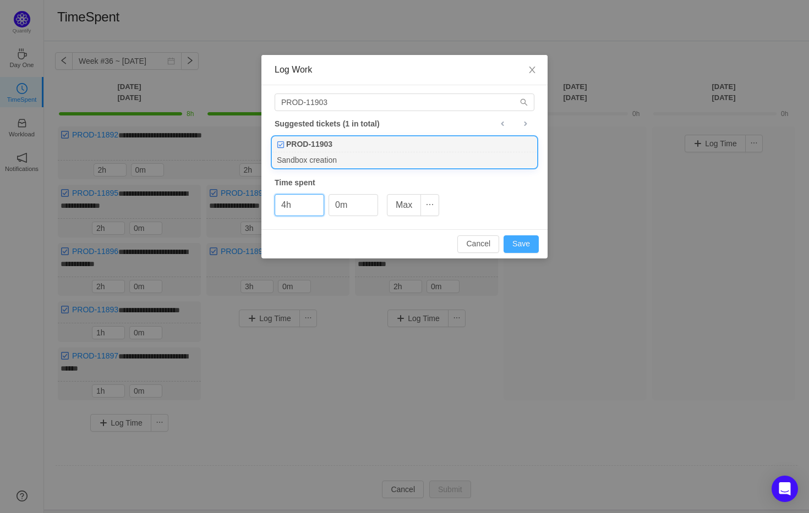
click at [514, 239] on button "Save" at bounding box center [520, 244] width 35 height 18
type input "0h"
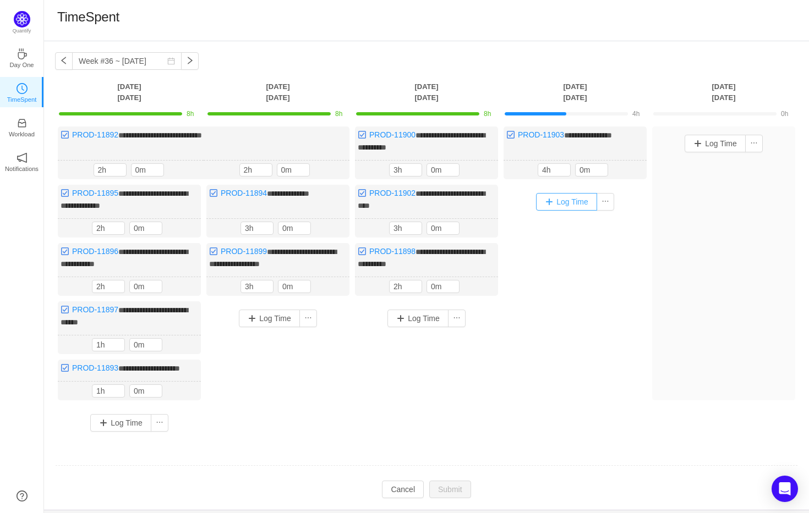
click at [563, 209] on button "Log Time" at bounding box center [566, 202] width 61 height 18
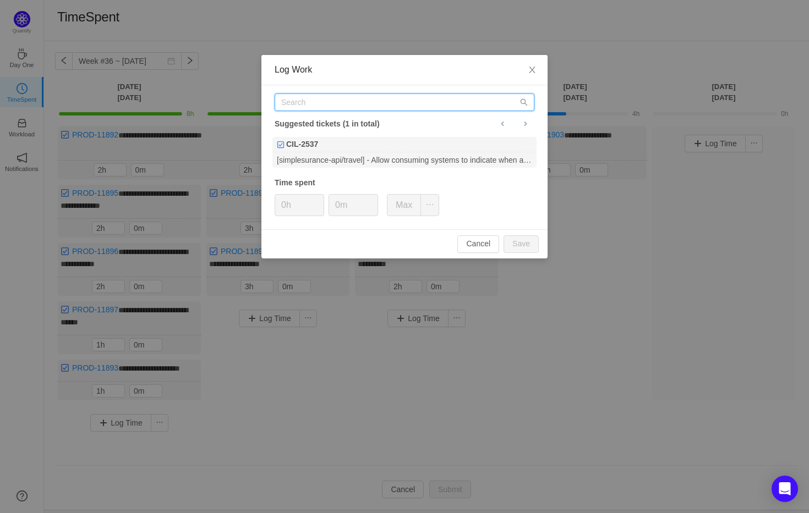
click at [369, 99] on input "text" at bounding box center [405, 103] width 260 height 18
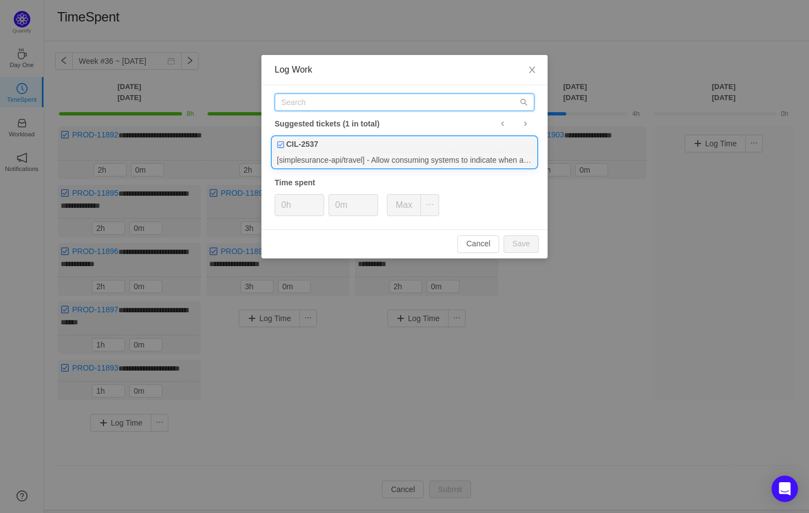
paste input "PROD-11895"
type input "PROD-11895"
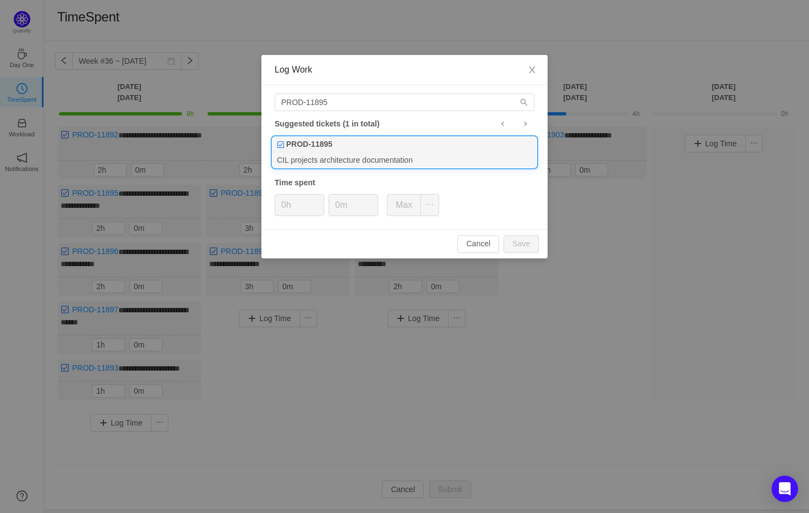
click at [373, 154] on div "CIL projects architecture documentation" at bounding box center [404, 159] width 264 height 15
click at [525, 243] on button "Save" at bounding box center [520, 244] width 35 height 18
type input "0h"
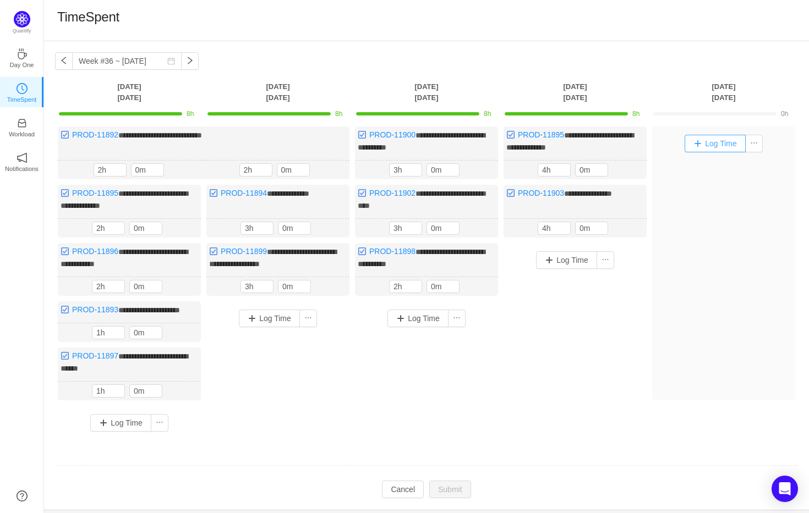
click at [723, 144] on button "Log Time" at bounding box center [714, 144] width 61 height 18
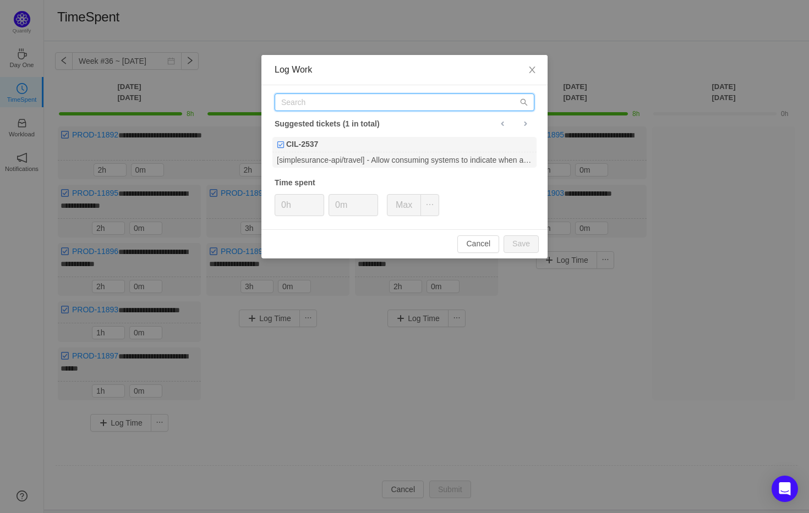
click at [345, 101] on input "text" at bounding box center [405, 103] width 260 height 18
paste input "PROD-11906"
type input "PROD-11906"
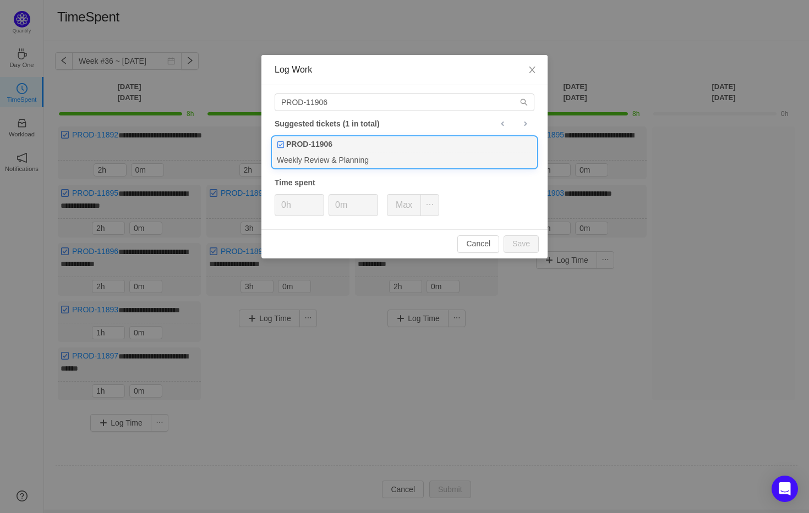
click at [369, 149] on div "PROD-11906" at bounding box center [404, 144] width 264 height 15
click at [508, 245] on button "Save" at bounding box center [520, 244] width 35 height 18
type input "0h"
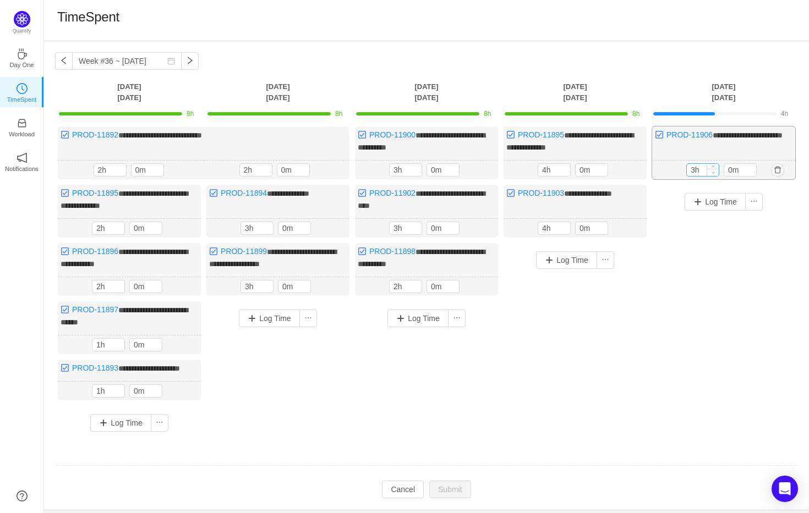
click at [709, 169] on span "Decrease Value" at bounding box center [713, 172] width 12 height 7
click at [710, 166] on span "Increase Value" at bounding box center [713, 167] width 12 height 7
type input "6h"
click at [710, 166] on span "Increase Value" at bounding box center [713, 166] width 12 height 7
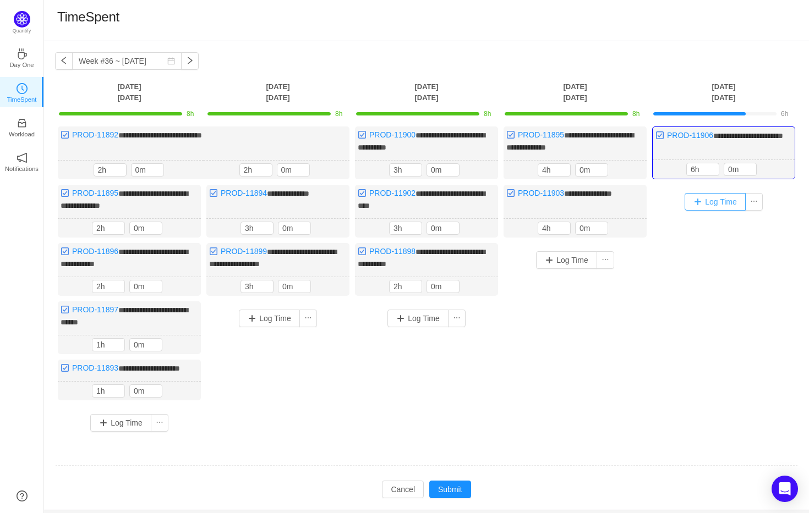
click at [711, 200] on button "Log Time" at bounding box center [714, 202] width 61 height 18
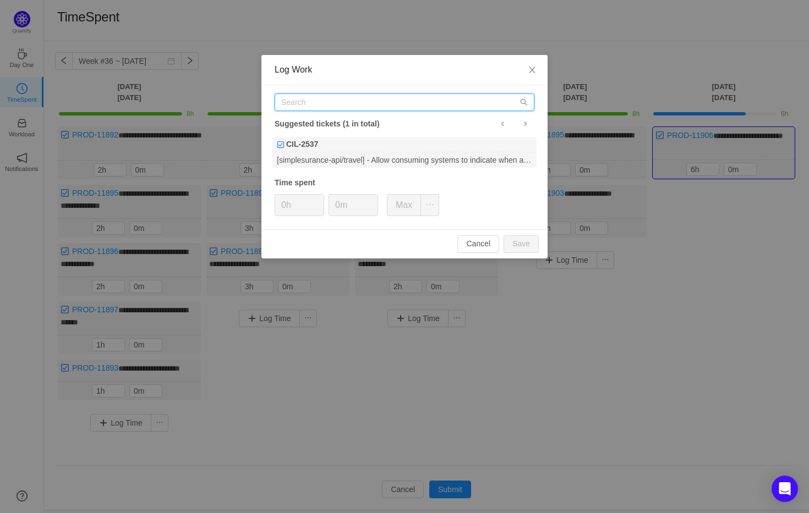
click at [419, 101] on input "text" at bounding box center [405, 103] width 260 height 18
paste input "PROD-11899"
type input "PROD-11899"
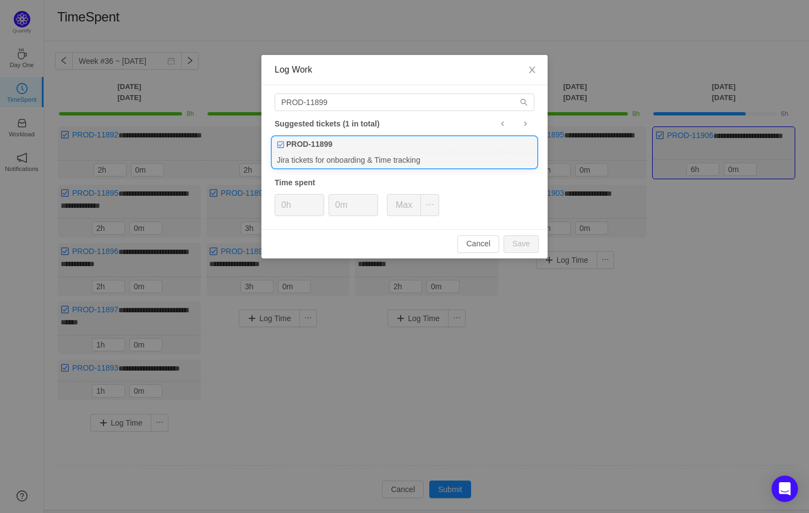
click at [410, 149] on div "PROD-11899" at bounding box center [404, 144] width 264 height 15
click at [520, 240] on button "Save" at bounding box center [520, 244] width 35 height 18
type input "0h"
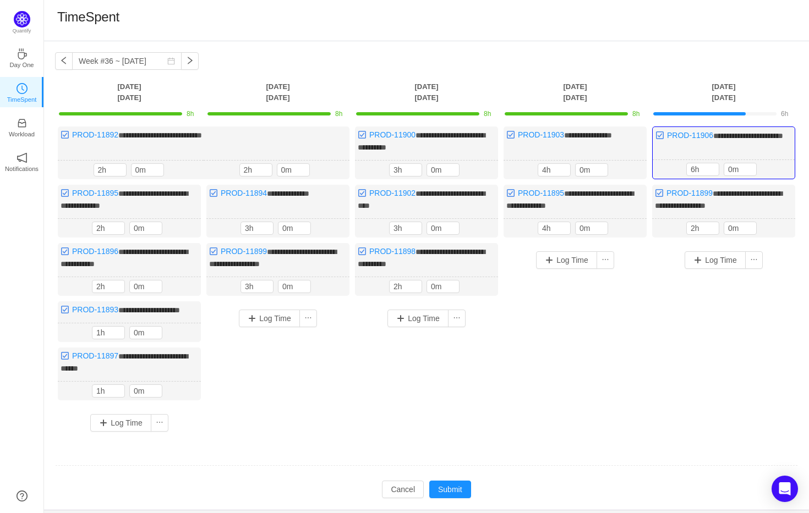
click at [655, 303] on div "Log Time" at bounding box center [723, 329] width 143 height 173
click at [709, 305] on div "Log Time" at bounding box center [723, 329] width 143 height 173
click at [721, 301] on div "Log Time" at bounding box center [723, 329] width 143 height 173
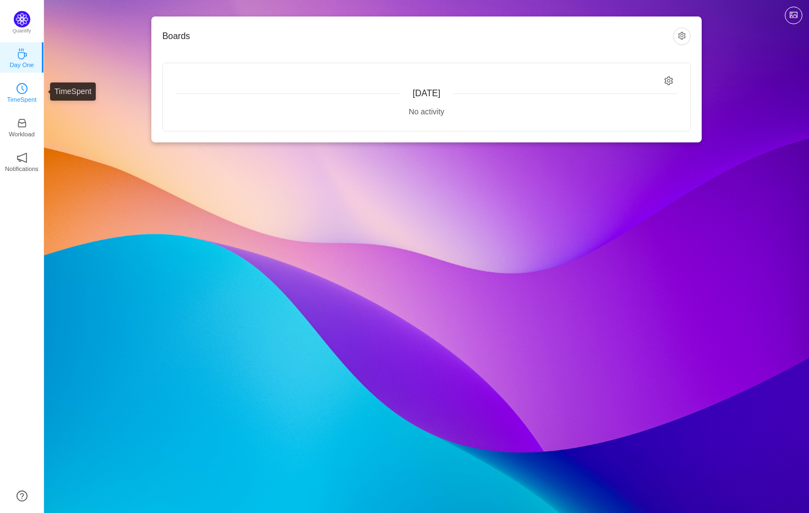
click at [17, 86] on link "TimeSpent" at bounding box center [22, 91] width 11 height 11
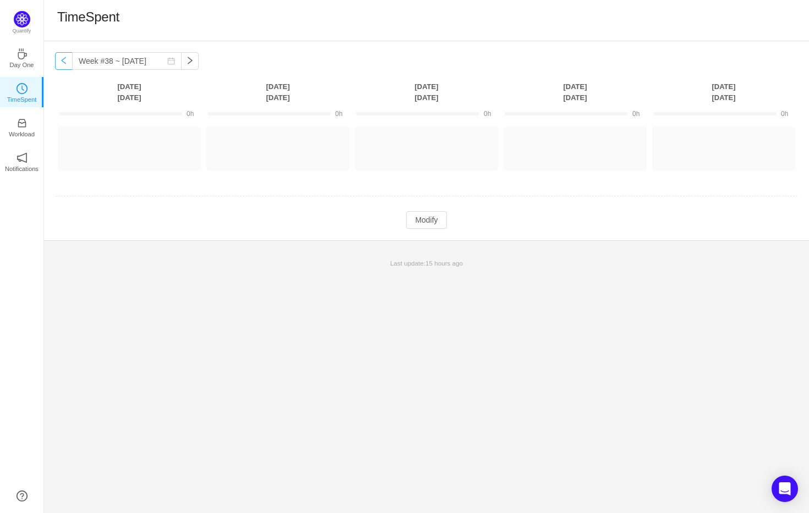
click at [61, 64] on button "button" at bounding box center [64, 61] width 18 height 18
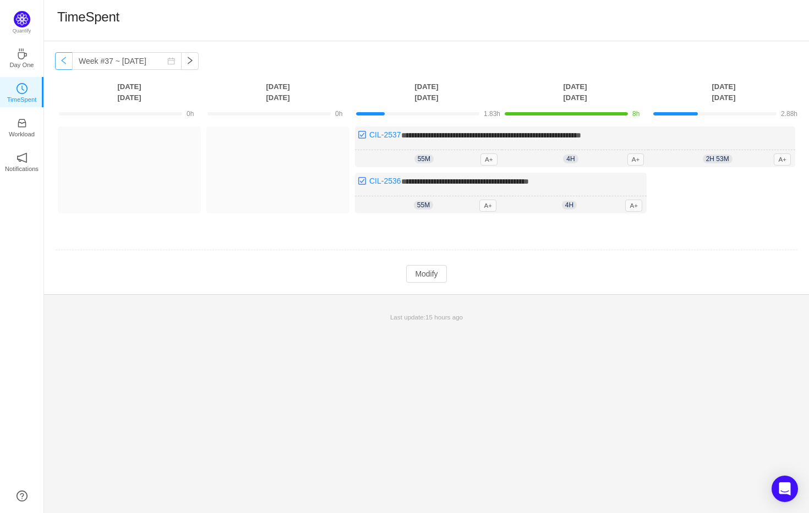
click at [61, 64] on button "button" at bounding box center [64, 61] width 18 height 18
type input "Week #36 ~ [DATE]"
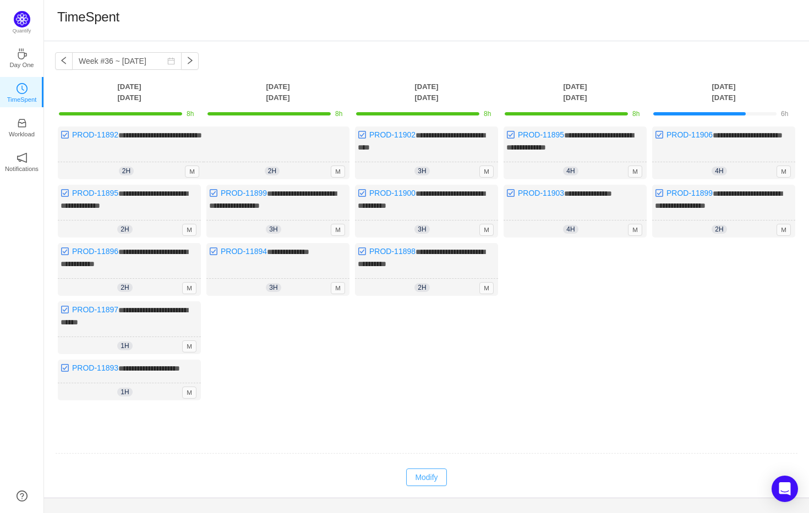
click at [438, 486] on button "Modify" at bounding box center [426, 478] width 40 height 18
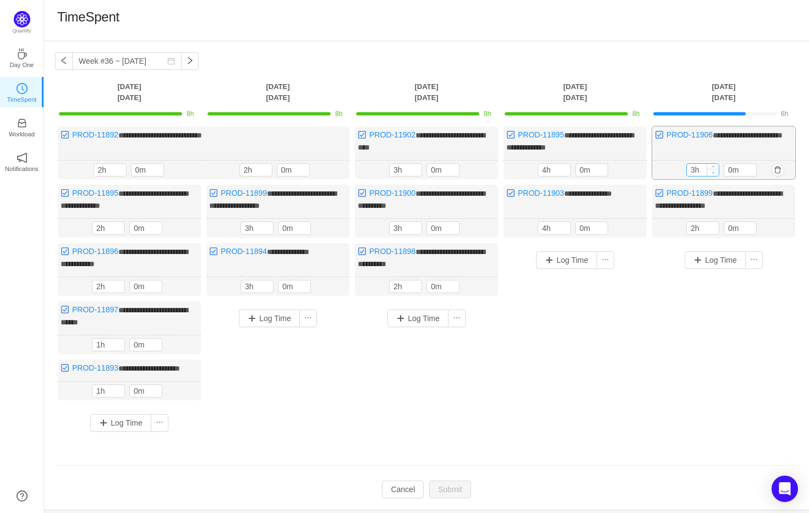
click at [707, 172] on span "Decrease Value" at bounding box center [713, 172] width 12 height 7
type input "6h"
click at [462, 498] on button "Submit" at bounding box center [450, 490] width 42 height 18
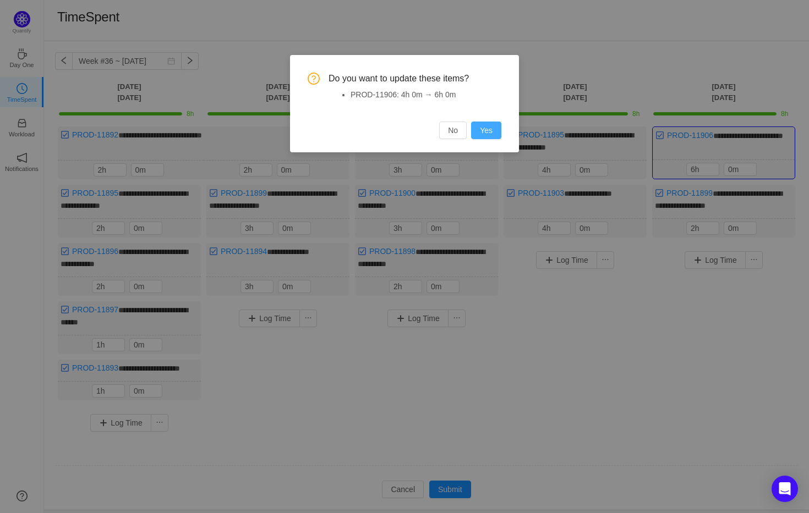
click at [486, 130] on button "Yes" at bounding box center [486, 131] width 30 height 18
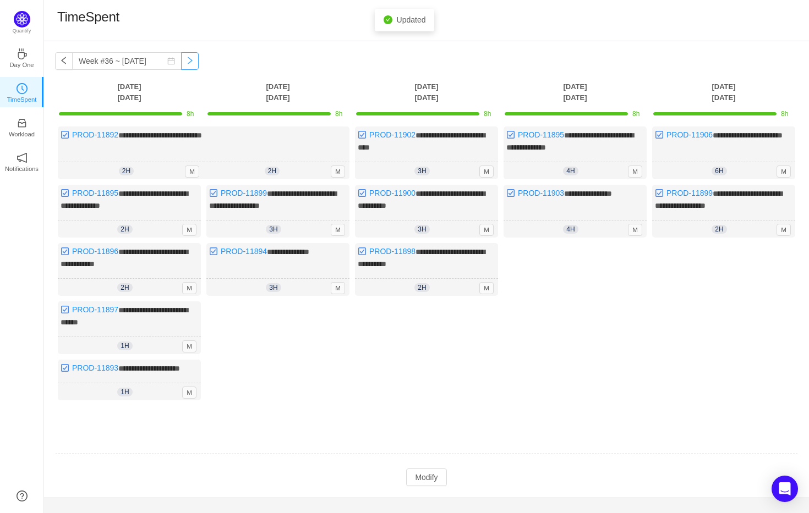
click at [181, 60] on button "button" at bounding box center [190, 61] width 18 height 18
type input "Week #37 ~ [DATE]"
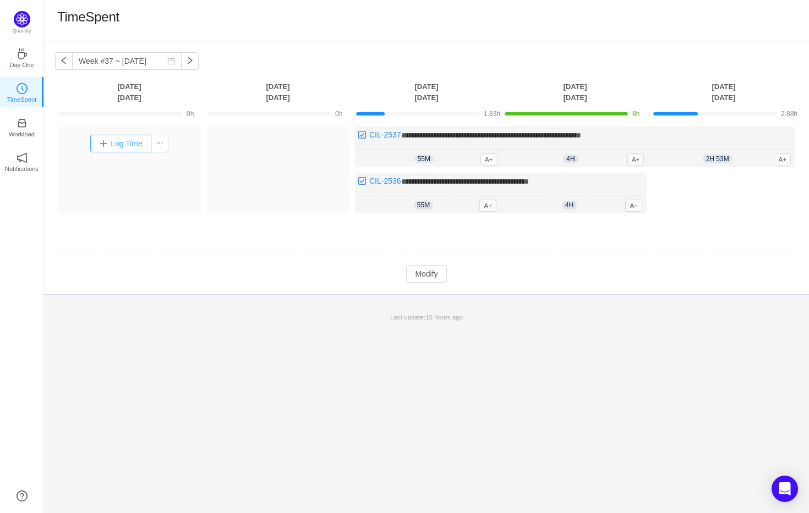
click at [139, 146] on button "Log Time" at bounding box center [120, 144] width 61 height 18
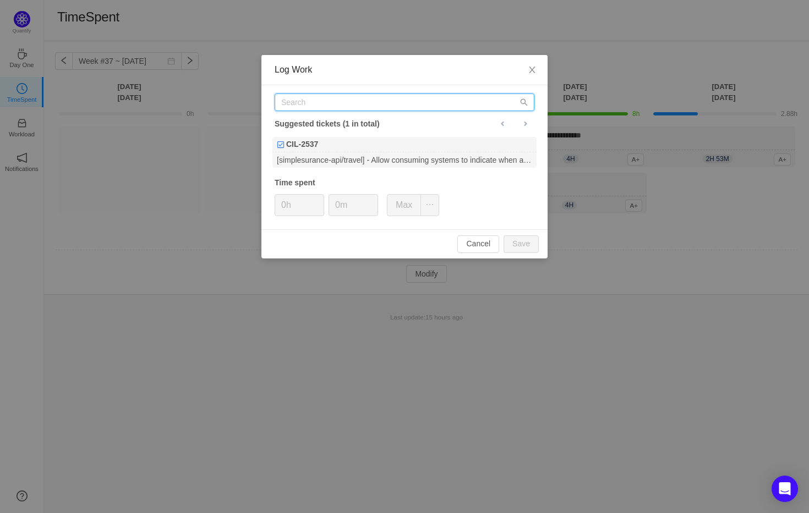
click at [387, 99] on input "text" at bounding box center [405, 103] width 260 height 18
paste input "PROD-11900"
type input "PROD-11900"
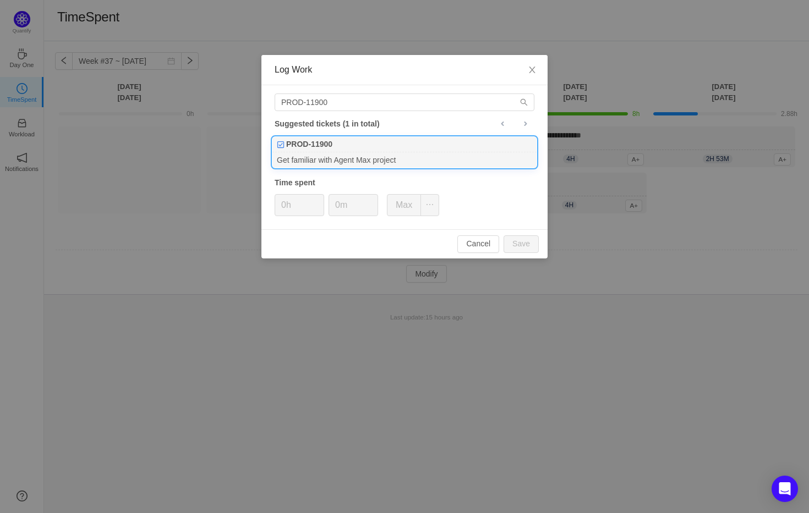
click at [393, 149] on div "PROD-11900" at bounding box center [404, 144] width 264 height 15
click at [531, 236] on button "Save" at bounding box center [520, 244] width 35 height 18
type input "0h"
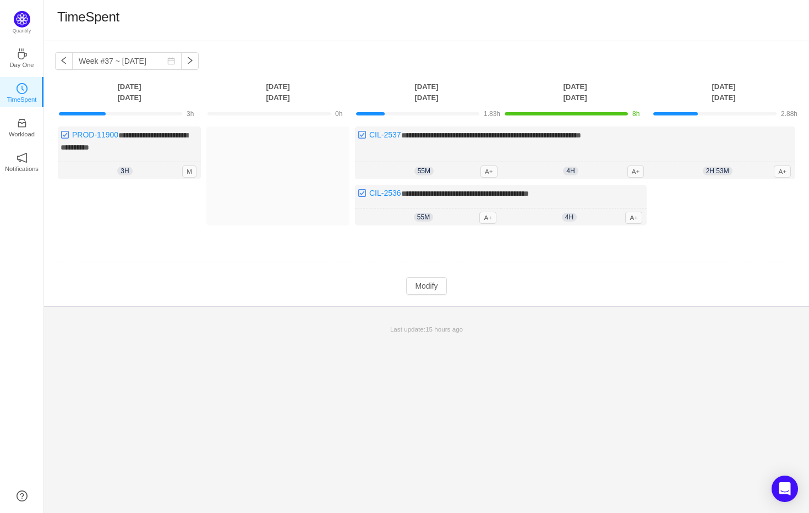
click at [145, 194] on div "Log Time" at bounding box center [129, 208] width 143 height 46
click at [423, 286] on button "Modify" at bounding box center [426, 286] width 40 height 18
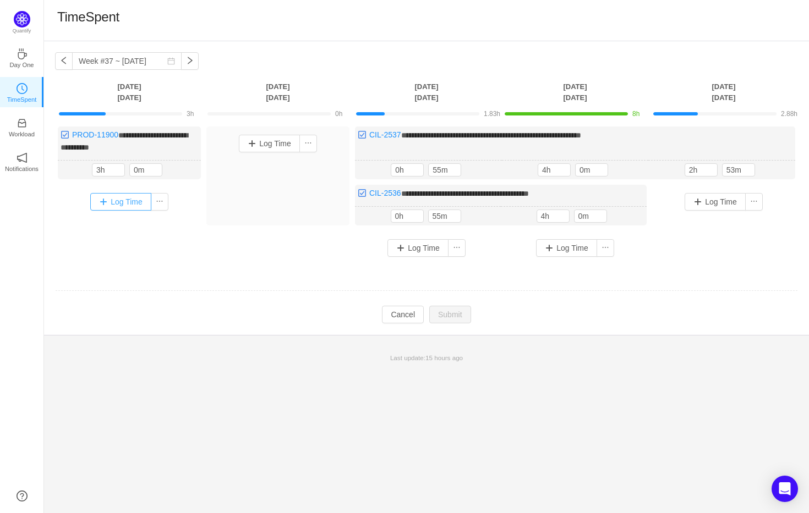
click at [117, 205] on button "Log Time" at bounding box center [120, 202] width 61 height 18
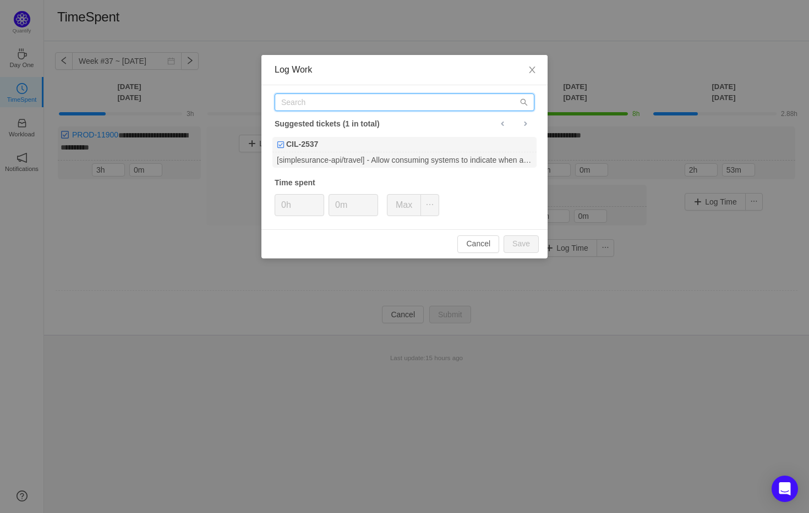
click at [368, 105] on input "text" at bounding box center [405, 103] width 260 height 18
paste input "PROD-11897"
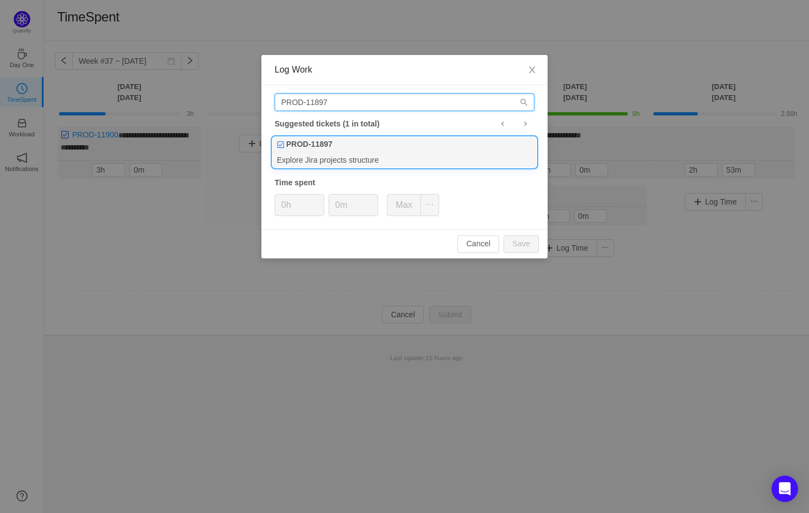
type input "PROD-11897"
click at [465, 153] on div "Explore Jira projects structure" at bounding box center [404, 159] width 264 height 15
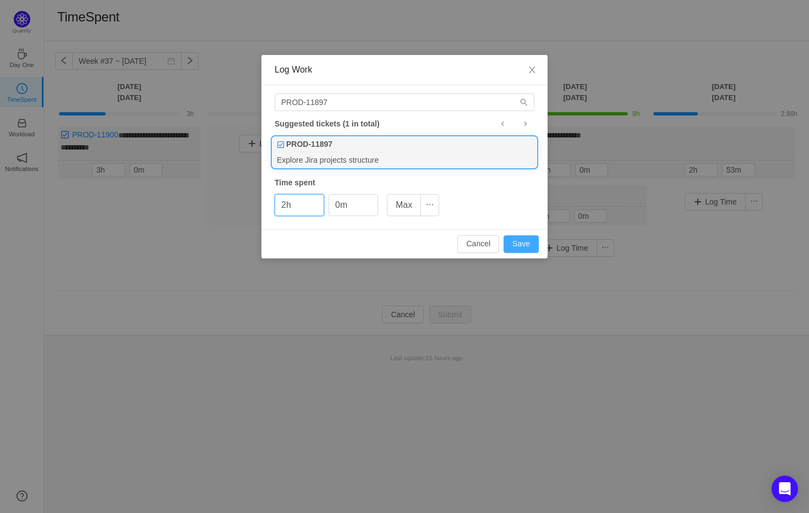
click at [523, 247] on button "Save" at bounding box center [520, 244] width 35 height 18
type input "0h"
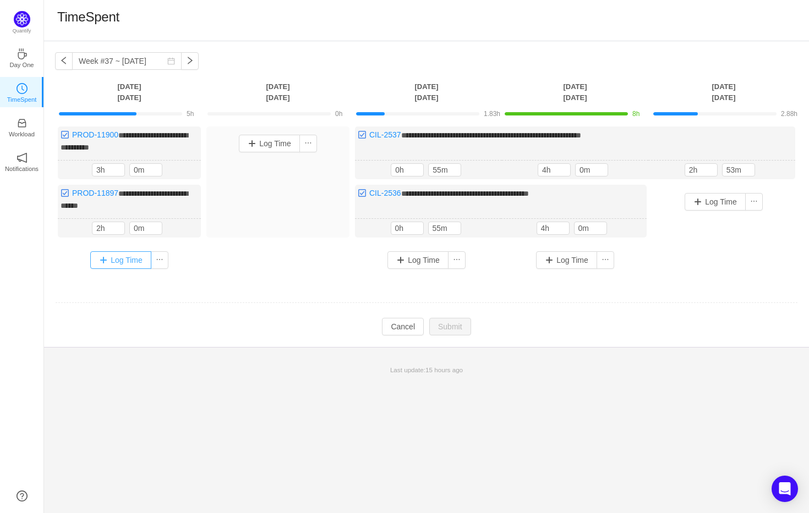
click at [122, 252] on button "Log Time" at bounding box center [120, 260] width 61 height 18
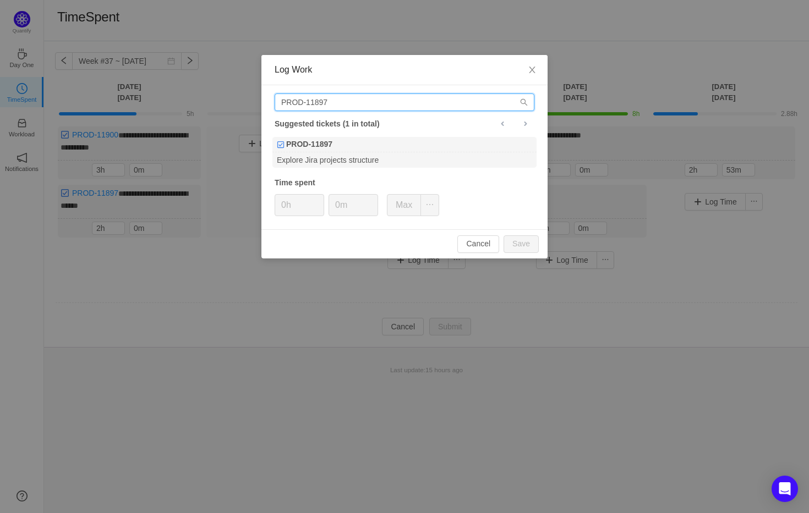
click at [450, 106] on input "PROD-11897" at bounding box center [405, 103] width 260 height 18
paste input "6"
type input "PROD-11896"
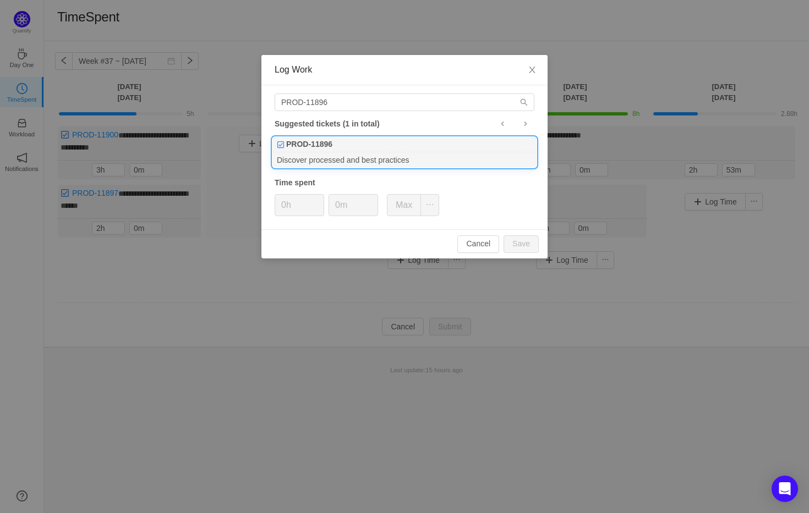
click at [368, 164] on div "Discover processed and best practices" at bounding box center [404, 159] width 264 height 15
click at [515, 248] on button "Save" at bounding box center [520, 244] width 35 height 18
click at [517, 244] on button "Save" at bounding box center [520, 244] width 35 height 18
type input "0h"
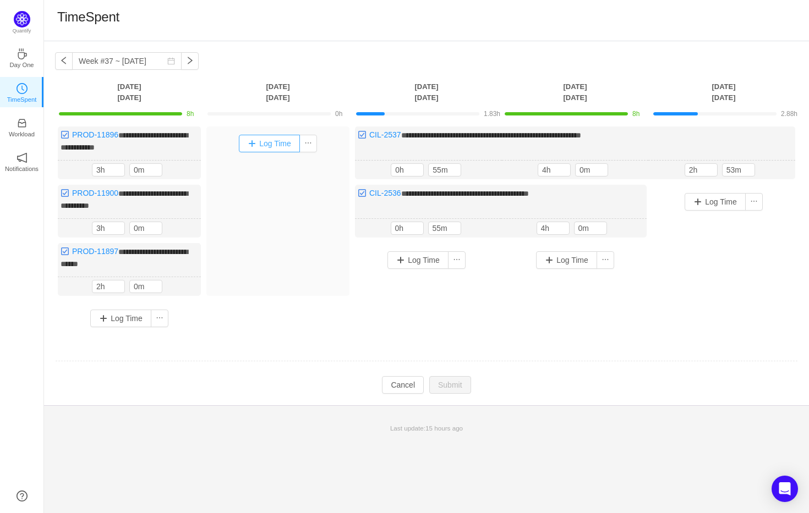
click at [260, 140] on button "Log Time" at bounding box center [269, 144] width 61 height 18
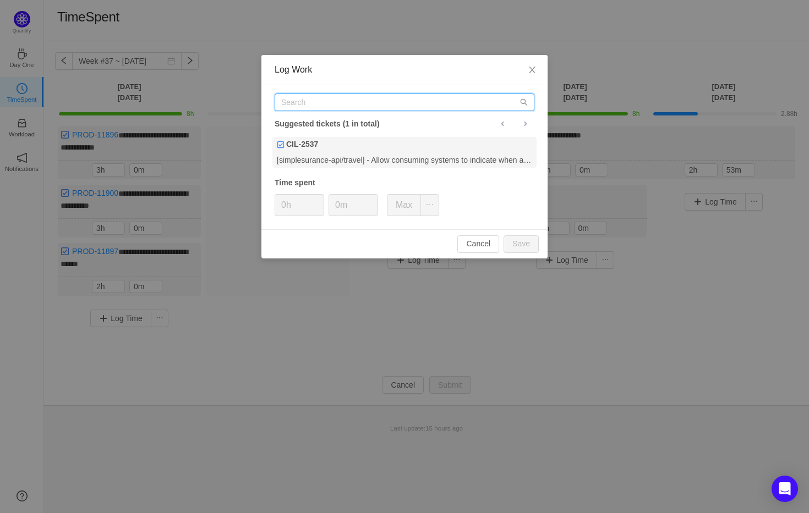
click at [425, 107] on input "text" at bounding box center [405, 103] width 260 height 18
paste input "PROD-11903"
type input "PROD-11903"
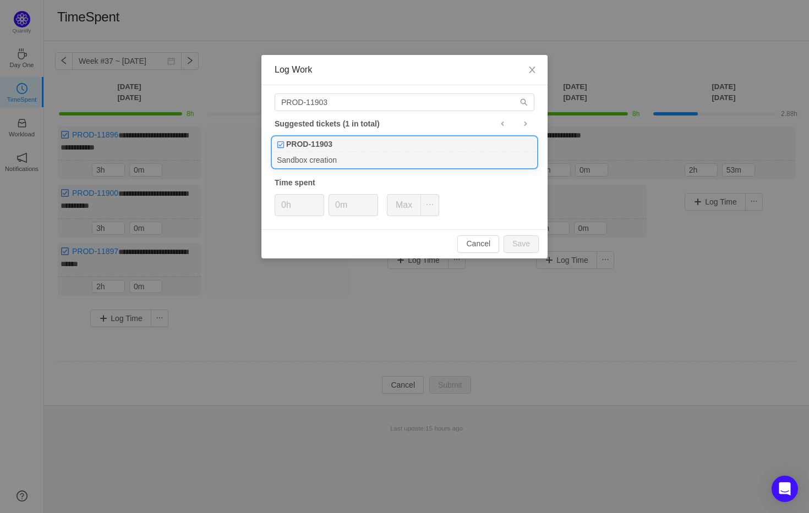
click at [445, 152] on div "Sandbox creation" at bounding box center [404, 159] width 264 height 15
click at [514, 249] on button "Save" at bounding box center [520, 244] width 35 height 18
type input "0h"
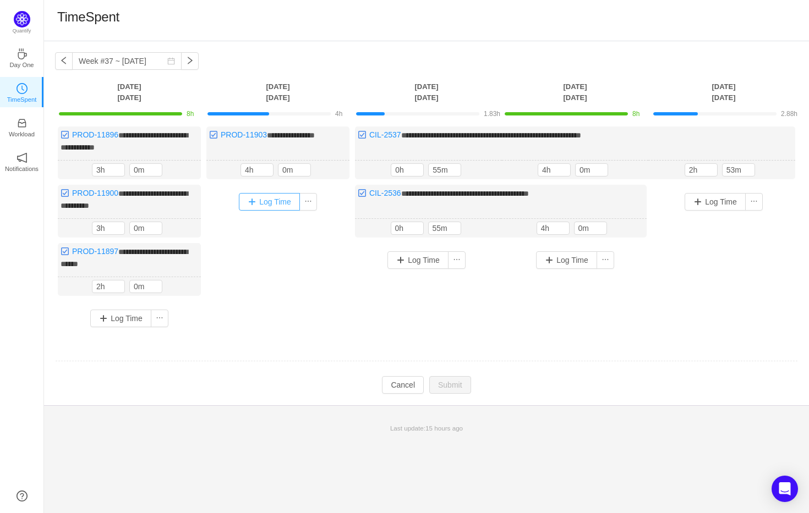
click at [270, 201] on button "Log Time" at bounding box center [269, 202] width 61 height 18
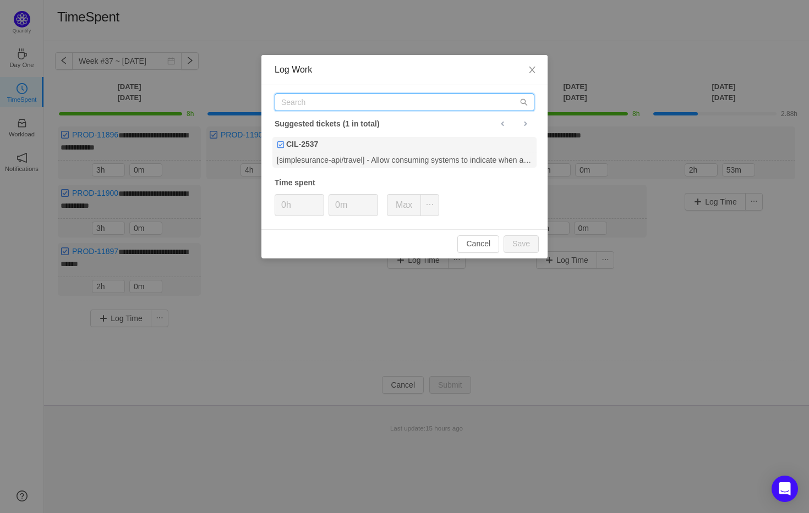
click at [398, 109] on input "text" at bounding box center [405, 103] width 260 height 18
paste input "PROD-11898"
type input "PROD-11898"
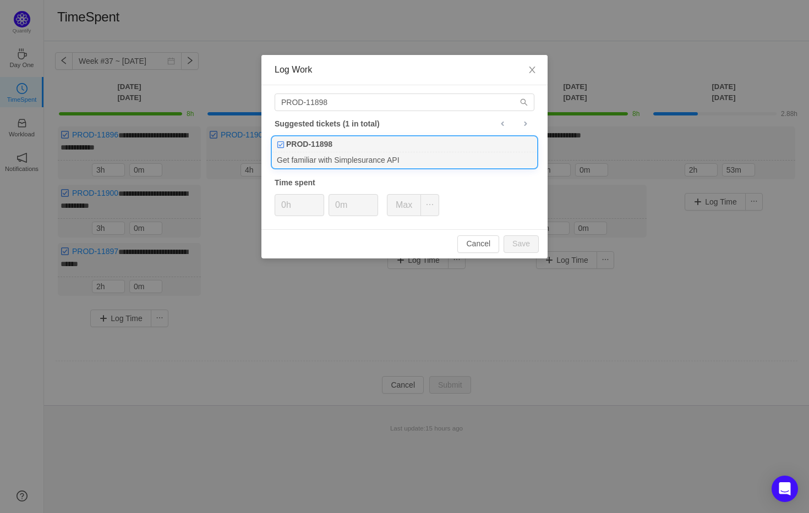
click at [363, 163] on div "Get familiar with Simplesurance API" at bounding box center [404, 159] width 264 height 15
click at [510, 242] on button "Save" at bounding box center [520, 244] width 35 height 18
type input "0h"
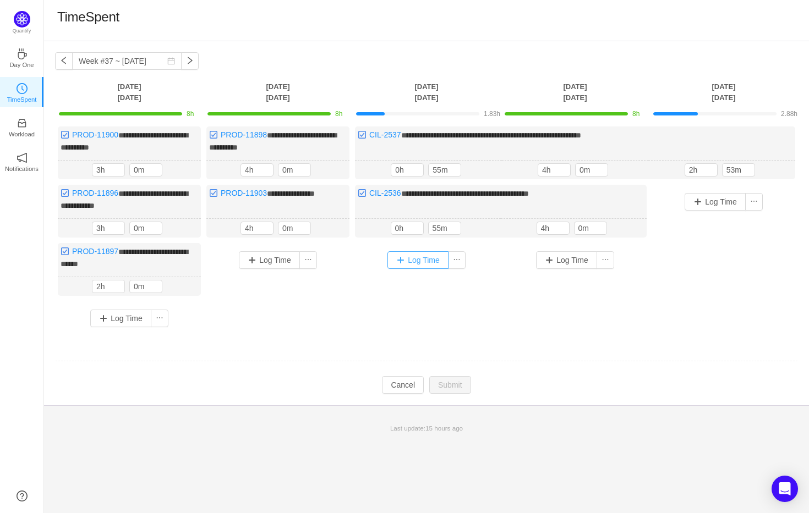
click at [424, 266] on button "Log Time" at bounding box center [417, 260] width 61 height 18
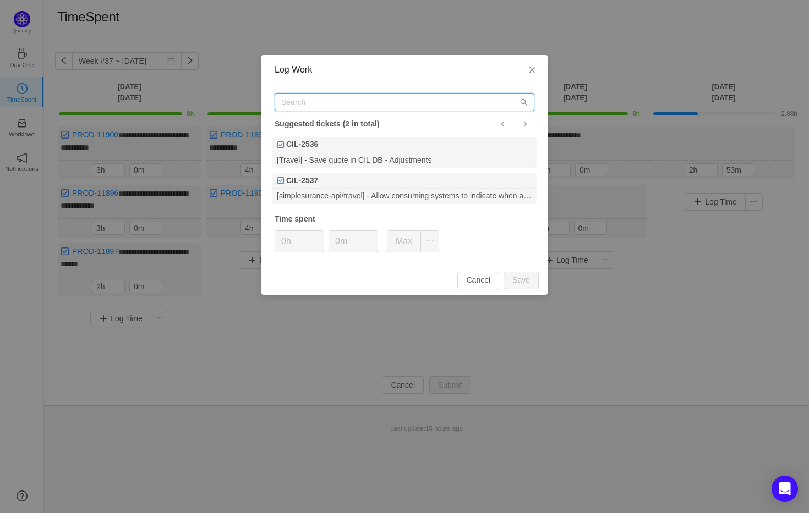
click at [469, 108] on input "text" at bounding box center [405, 103] width 260 height 18
paste input "PROD-11901"
type input "PROD-11901"
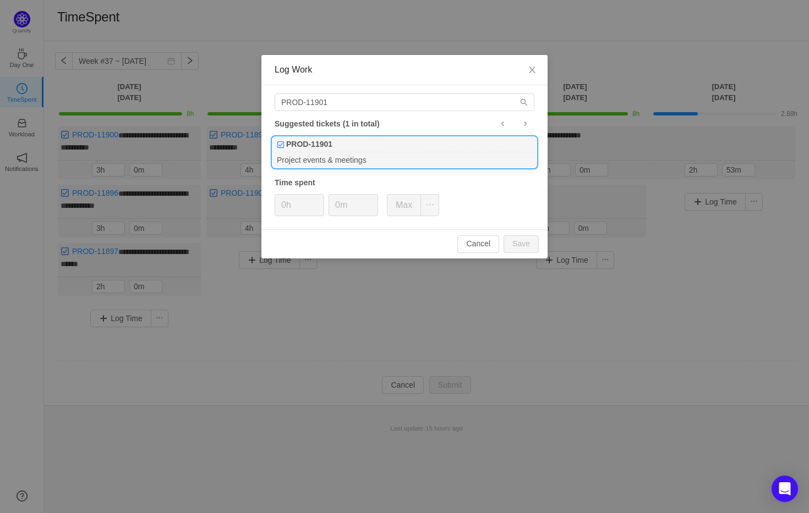
click at [409, 160] on div "Project events & meetings" at bounding box center [404, 159] width 264 height 15
click at [512, 240] on button "Save" at bounding box center [520, 244] width 35 height 18
type input "0h"
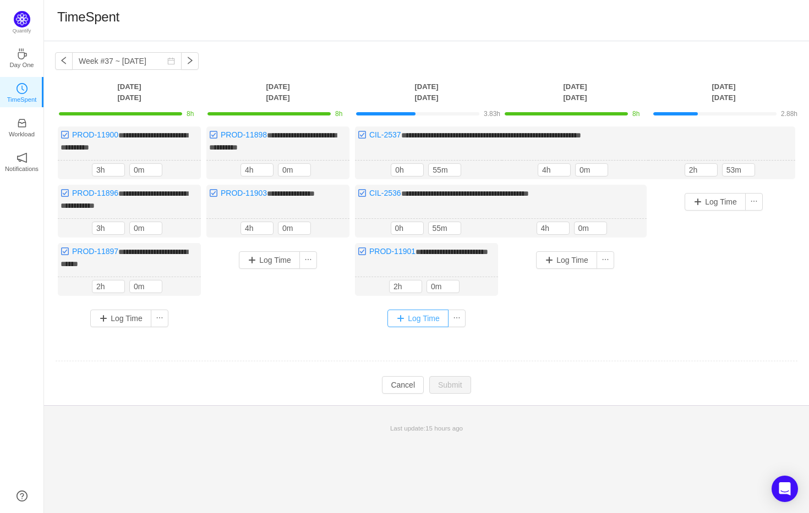
click at [407, 311] on button "Log Time" at bounding box center [417, 319] width 61 height 18
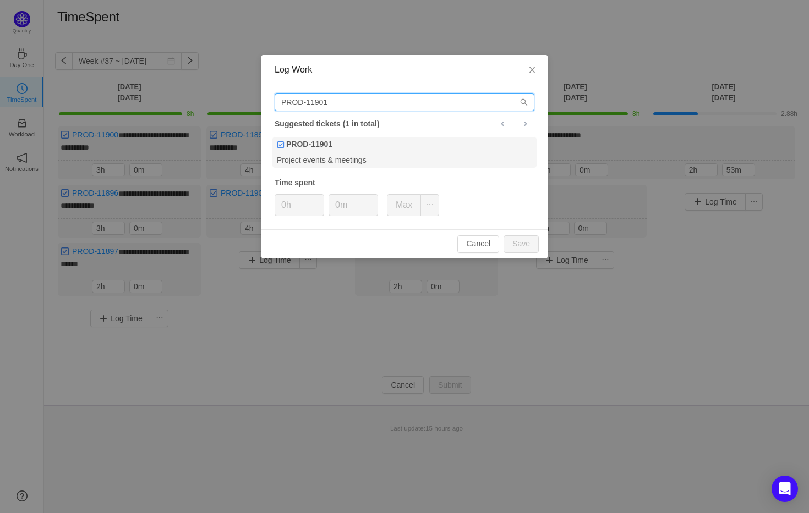
click at [467, 105] on input "PROD-11901" at bounding box center [405, 103] width 260 height 18
paste input "897"
type input "PROD-11897"
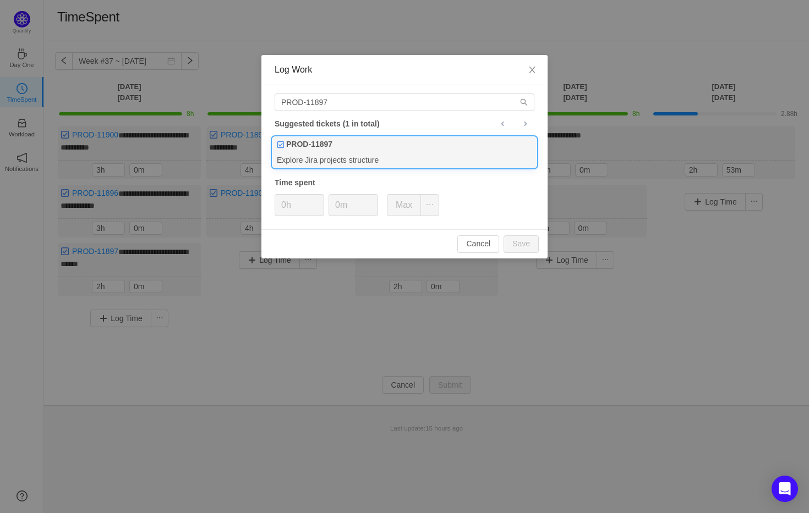
click at [347, 160] on div "Explore Jira projects structure" at bounding box center [404, 159] width 264 height 15
click at [526, 247] on button "Save" at bounding box center [520, 244] width 35 height 18
type input "0h"
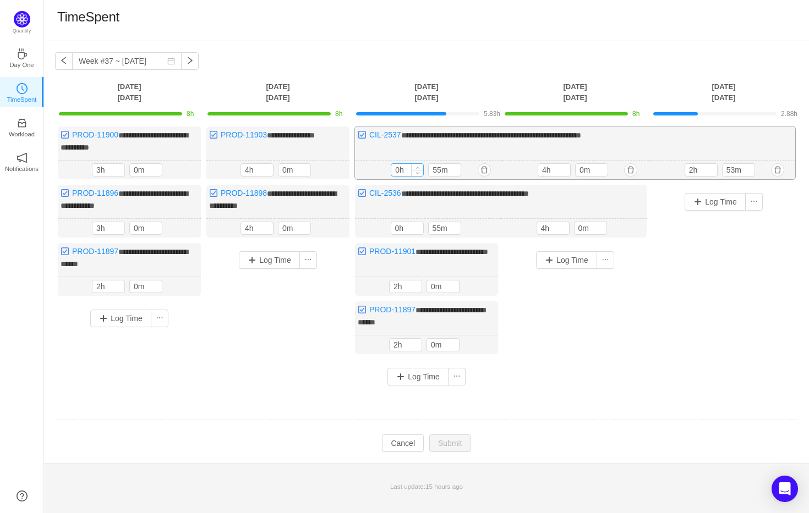
click at [409, 169] on input "0h" at bounding box center [407, 170] width 32 height 12
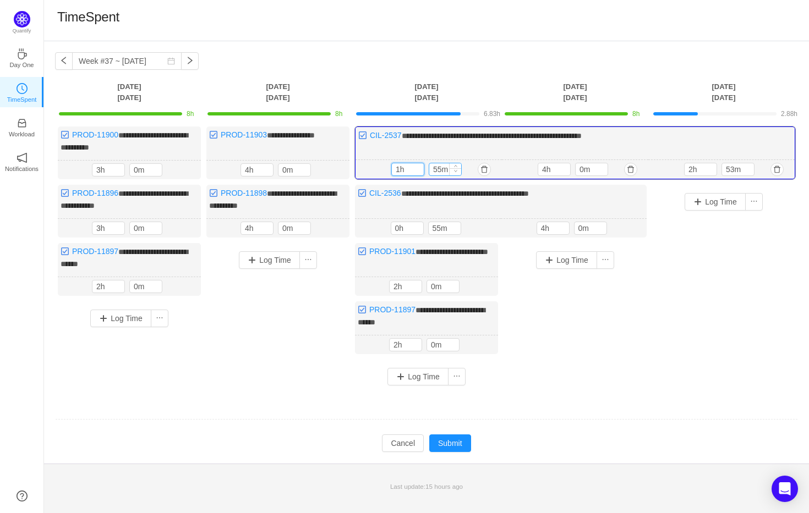
type input "1h"
click at [454, 173] on div at bounding box center [455, 169] width 12 height 12
click at [456, 173] on div at bounding box center [455, 169] width 12 height 12
click at [436, 171] on input "55m" at bounding box center [445, 169] width 32 height 12
type input "0m"
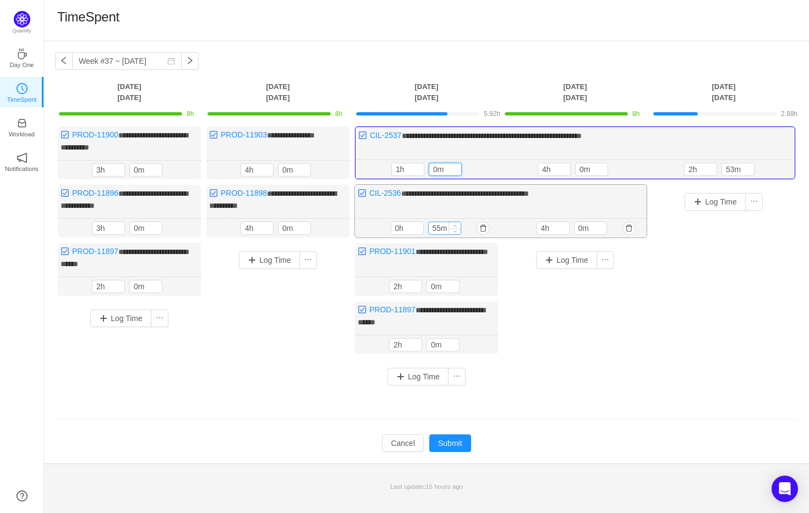
click at [441, 228] on input "55m" at bounding box center [445, 228] width 32 height 12
type input "0m"
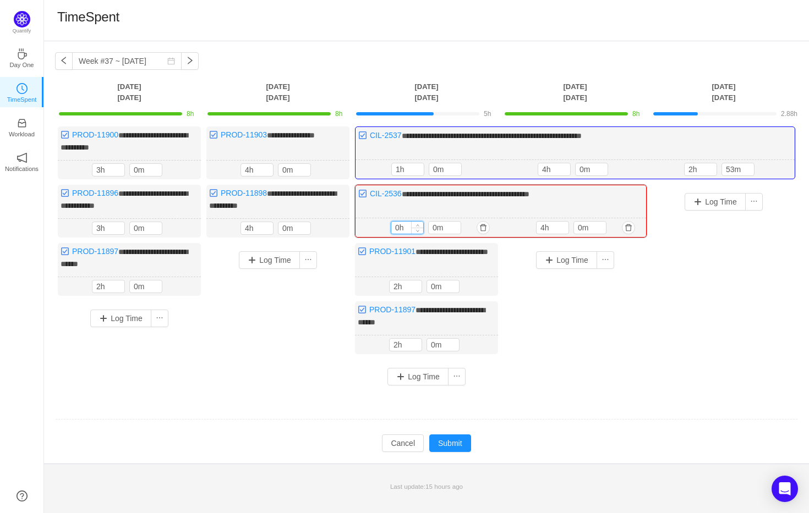
click at [396, 226] on input "0h" at bounding box center [407, 228] width 32 height 12
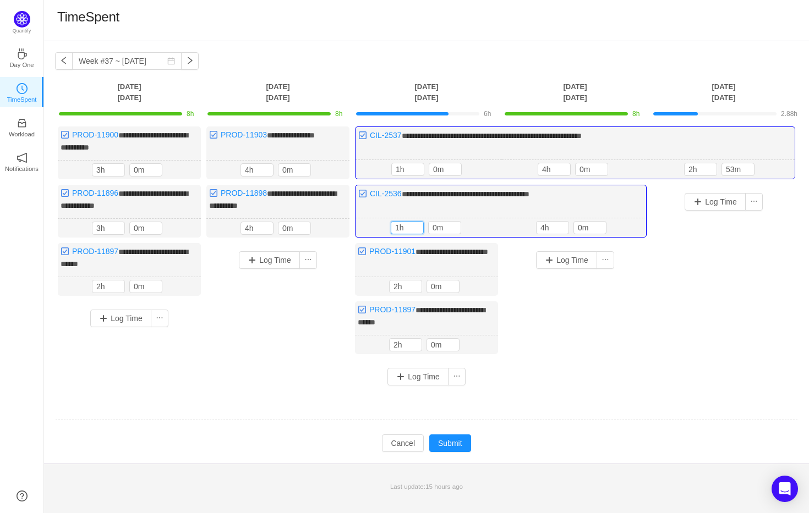
type input "1h"
click at [539, 346] on div "Log Time" at bounding box center [574, 308] width 143 height 131
click at [421, 370] on button "Log Time" at bounding box center [417, 377] width 61 height 18
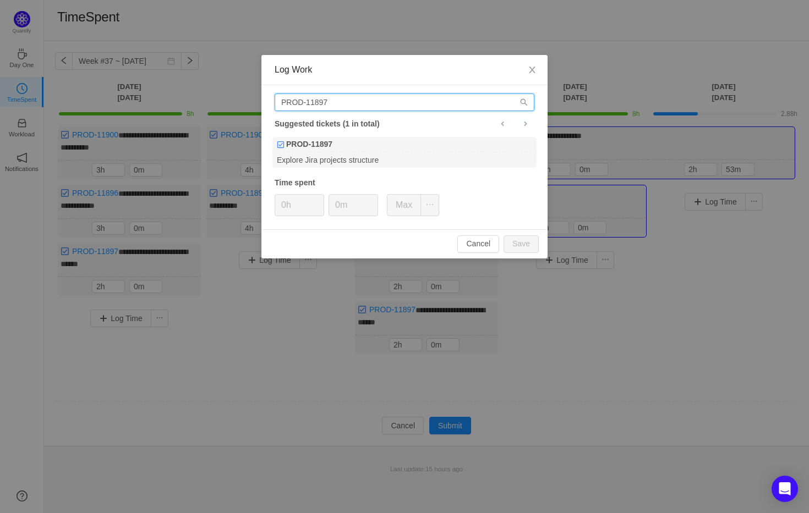
click at [404, 94] on input "PROD-11897" at bounding box center [405, 103] width 260 height 18
paste input "9"
type input "PROD-11899"
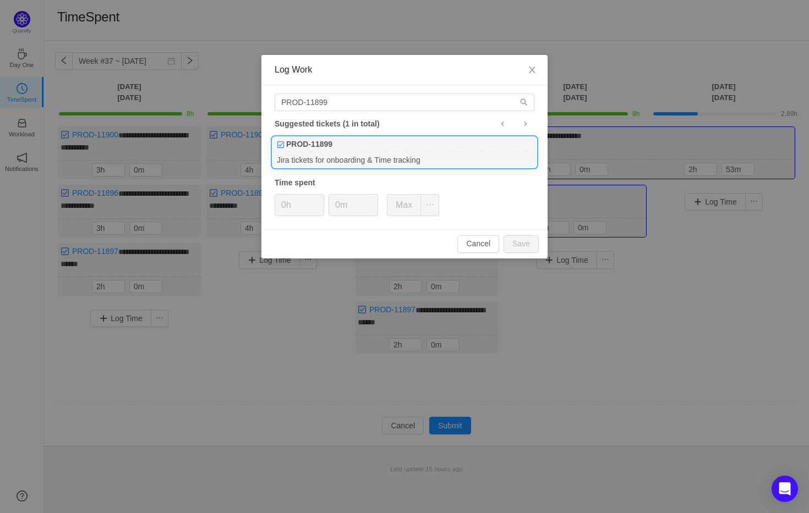
click at [397, 139] on div "PROD-11899" at bounding box center [404, 144] width 264 height 15
click at [507, 244] on button "Save" at bounding box center [520, 244] width 35 height 18
type input "0h"
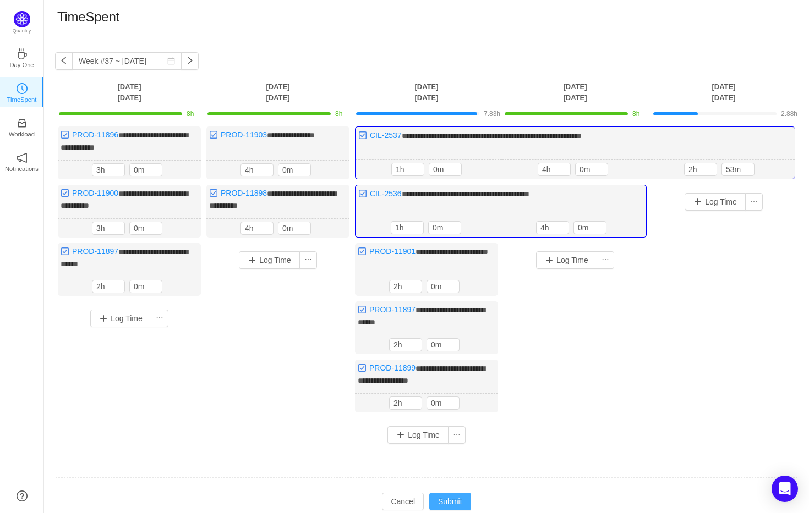
click at [449, 493] on button "Submit" at bounding box center [450, 502] width 42 height 18
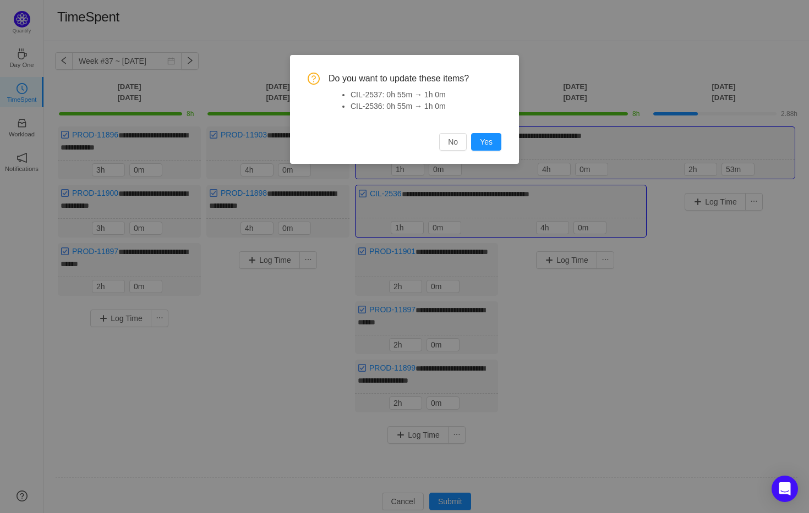
click at [491, 155] on div "Do you want to update these items? CIL-2537: 0h 55m → 1h 0m CIL-2536: 0h 55m → …" at bounding box center [404, 109] width 229 height 109
click at [491, 148] on button "Yes" at bounding box center [486, 142] width 30 height 18
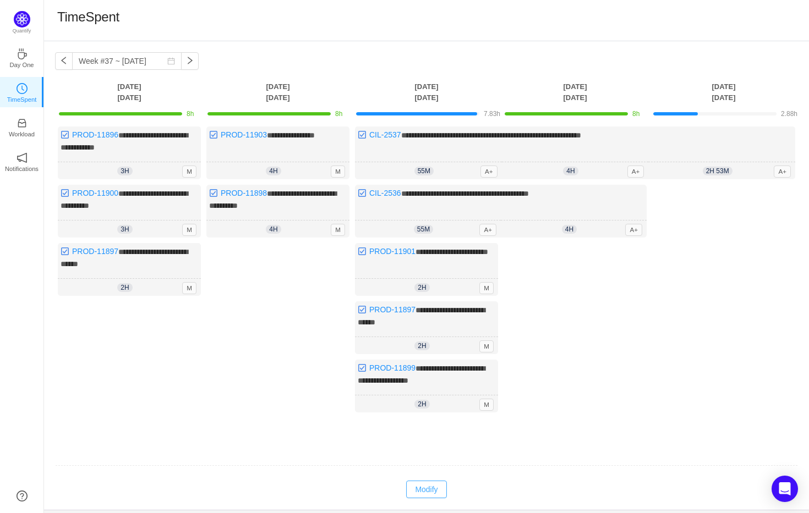
click at [421, 481] on button "Modify" at bounding box center [426, 490] width 40 height 18
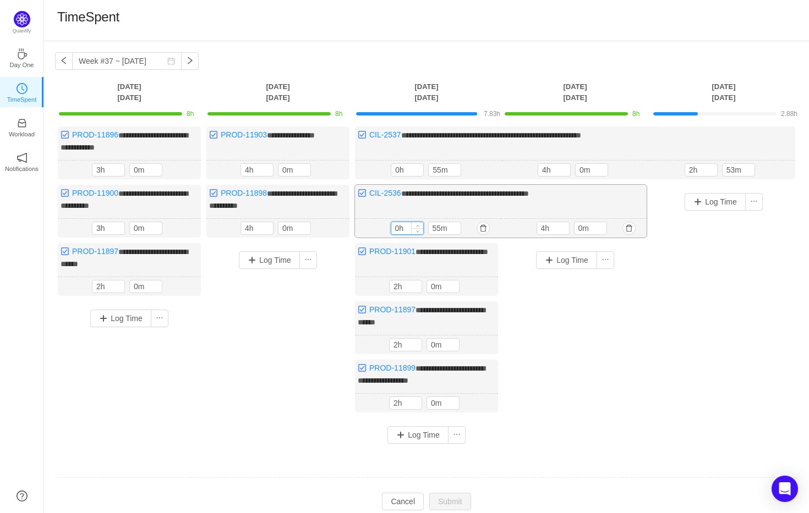
click at [404, 230] on input "0h" at bounding box center [407, 228] width 32 height 12
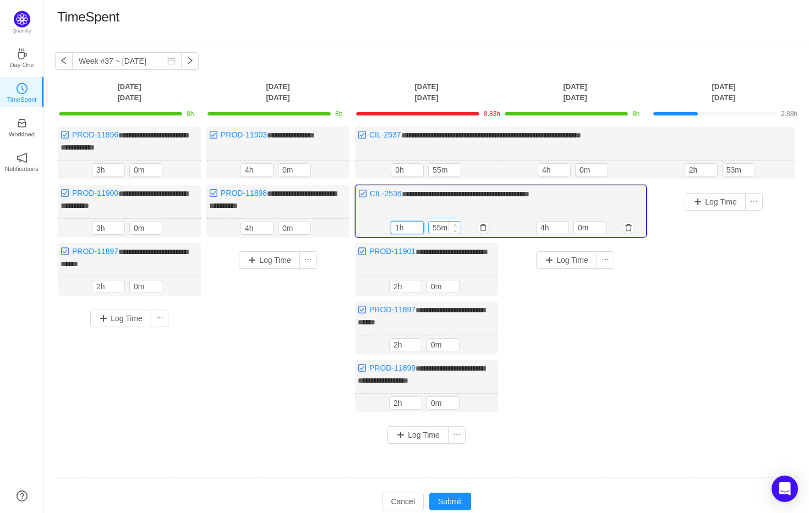
type input "1h"
click at [445, 227] on input "55m" at bounding box center [445, 228] width 32 height 12
type input "0m"
click at [445, 169] on input "55m" at bounding box center [445, 170] width 32 height 12
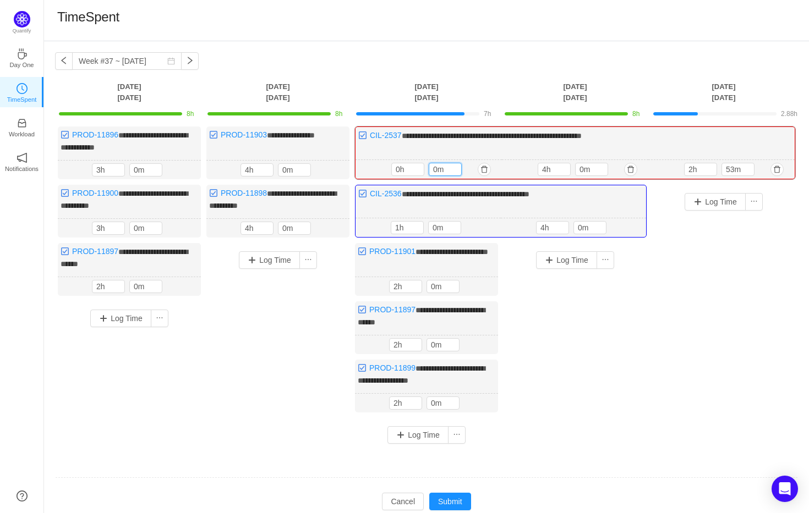
type input "0m"
click at [390, 164] on div "0h 0m" at bounding box center [428, 169] width 146 height 19
click at [397, 167] on input "0h" at bounding box center [408, 169] width 32 height 12
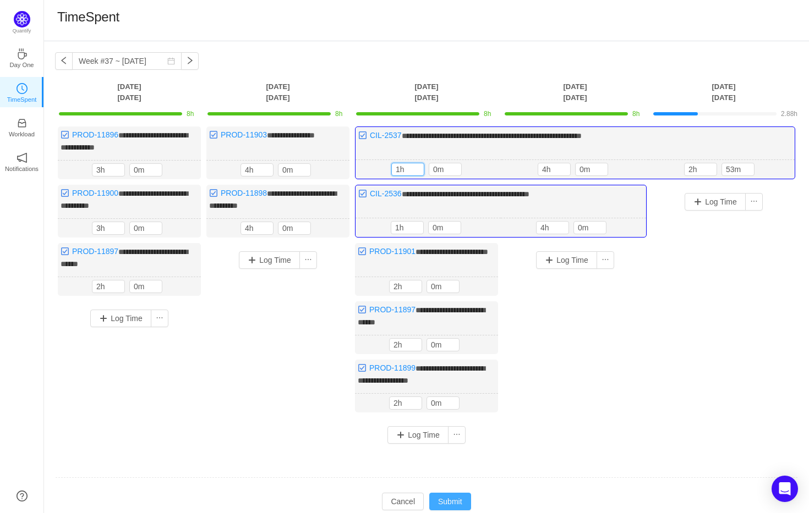
type input "1h"
click at [462, 502] on button "Submit" at bounding box center [450, 502] width 42 height 18
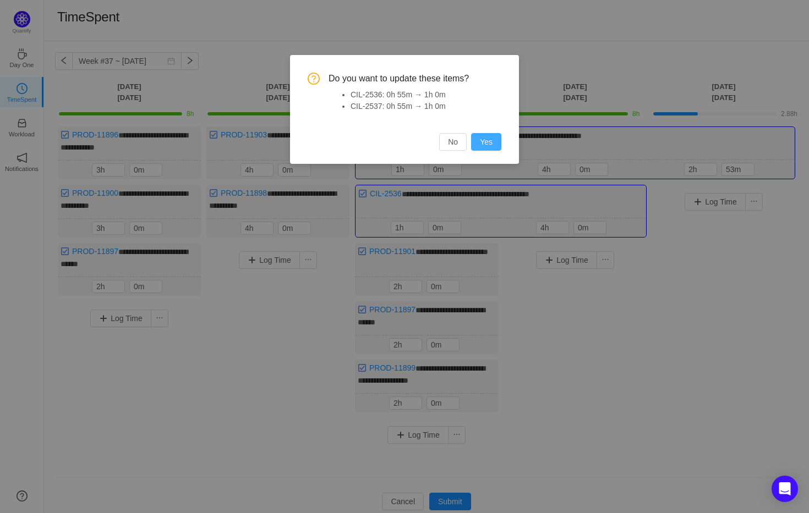
click at [483, 146] on button "Yes" at bounding box center [486, 142] width 30 height 18
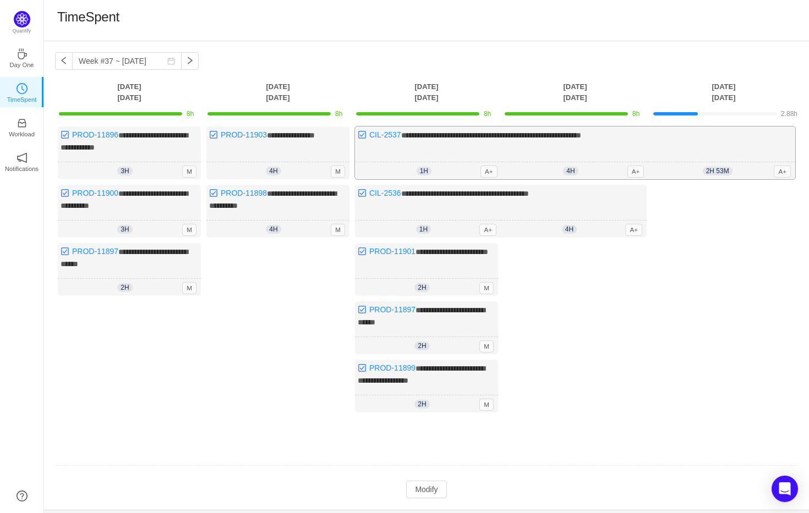
click at [733, 156] on div "**********" at bounding box center [575, 153] width 440 height 53
click at [602, 150] on div "**********" at bounding box center [575, 153] width 440 height 53
click at [431, 485] on button "Modify" at bounding box center [426, 490] width 40 height 18
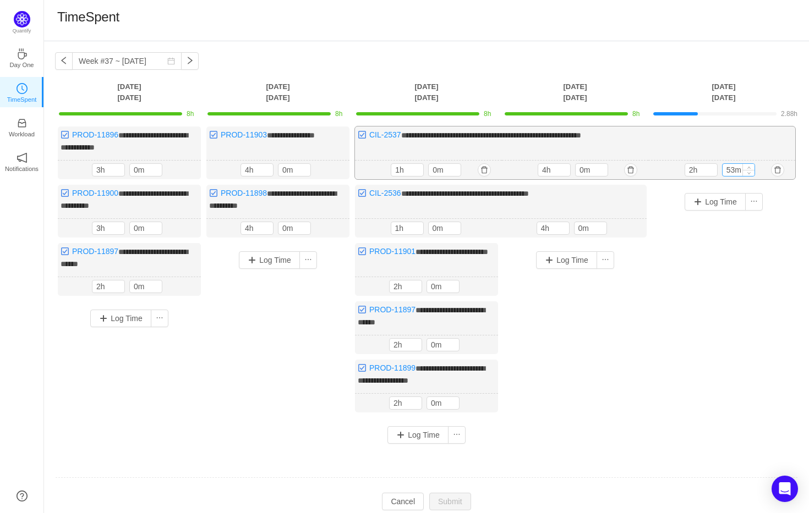
click at [738, 167] on input "53m" at bounding box center [738, 170] width 32 height 12
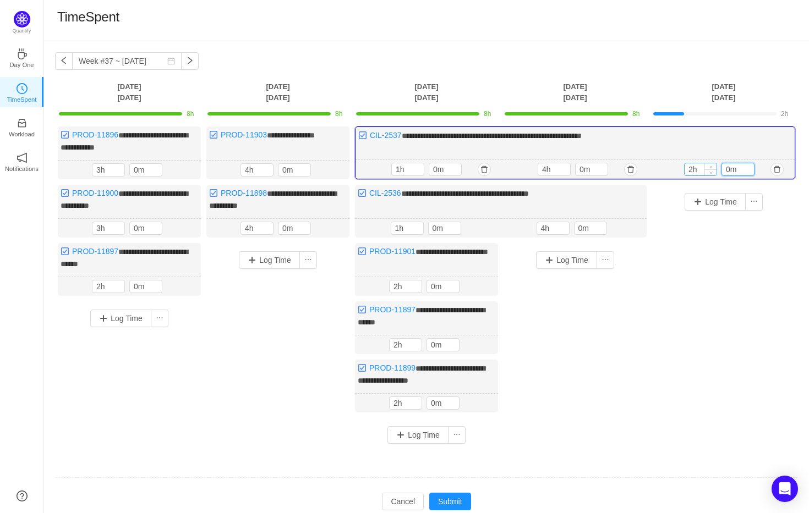
type input "0m"
click at [694, 163] on input "2h" at bounding box center [700, 169] width 32 height 12
type input "3h"
click at [449, 497] on button "Submit" at bounding box center [450, 502] width 42 height 18
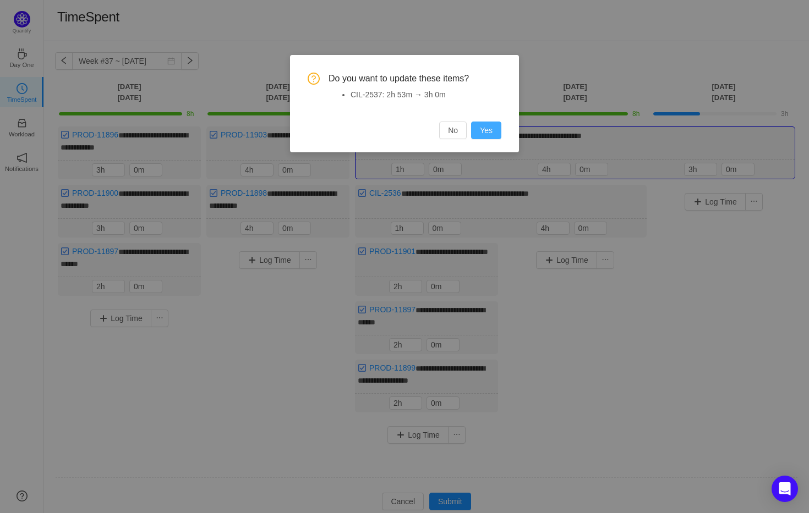
click at [482, 130] on button "Yes" at bounding box center [486, 131] width 30 height 18
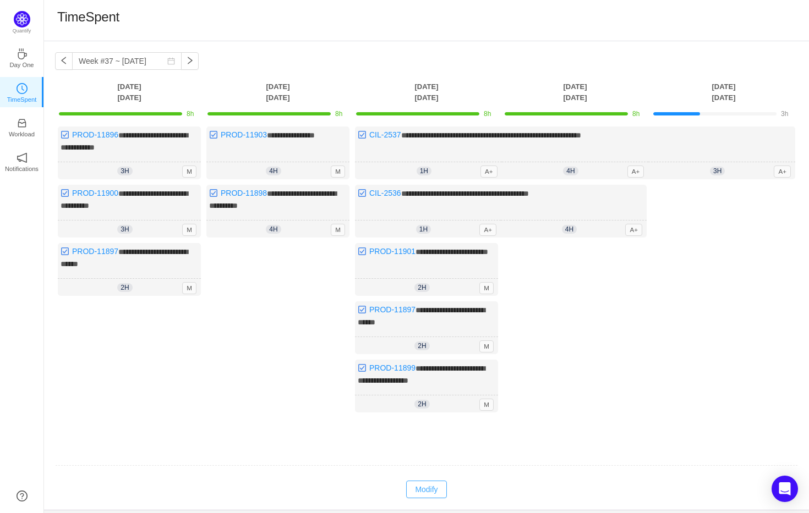
click at [438, 481] on button "Modify" at bounding box center [426, 490] width 40 height 18
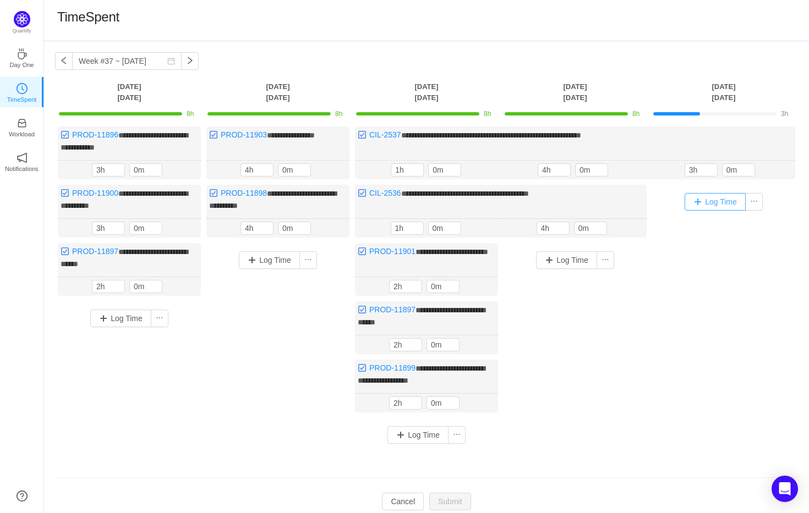
click at [714, 209] on button "Log Time" at bounding box center [714, 202] width 61 height 18
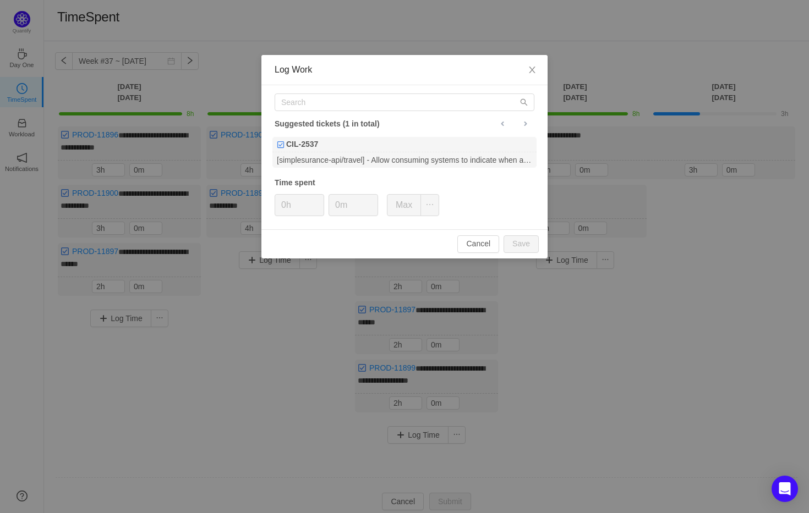
click at [394, 112] on div "Suggested tickets (1 in total) CIL-2537 [simplesurance-api/travel] - Allow cons…" at bounding box center [404, 157] width 286 height 144
click at [398, 105] on input "text" at bounding box center [405, 103] width 260 height 18
paste input "PROD-11906"
type input "PROD-11906"
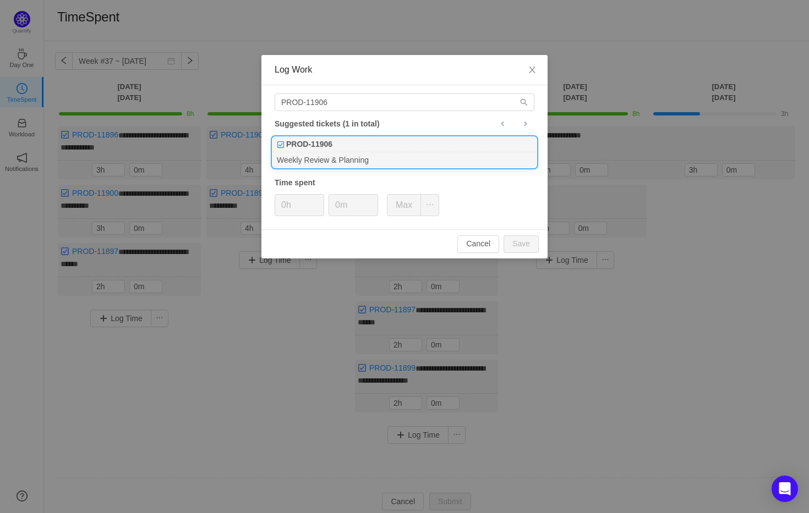
click at [397, 139] on div "PROD-11906" at bounding box center [404, 144] width 264 height 15
click at [512, 244] on button "Save" at bounding box center [520, 244] width 35 height 18
type input "0h"
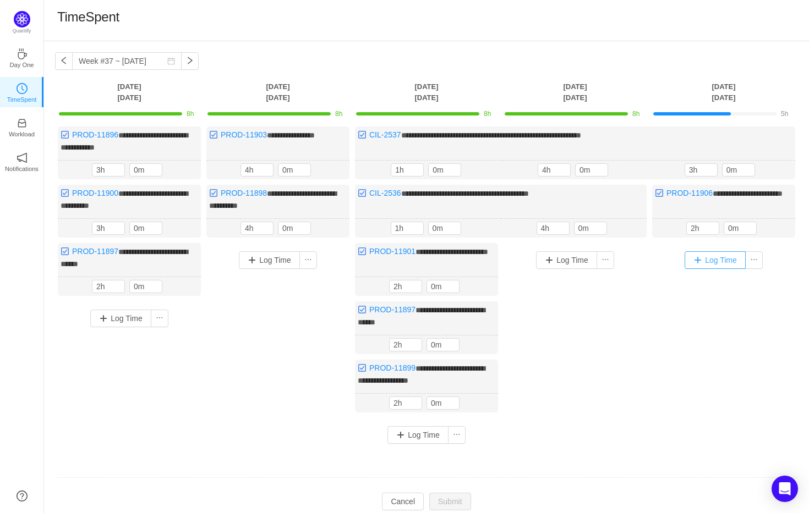
click at [715, 265] on button "Log Time" at bounding box center [714, 260] width 61 height 18
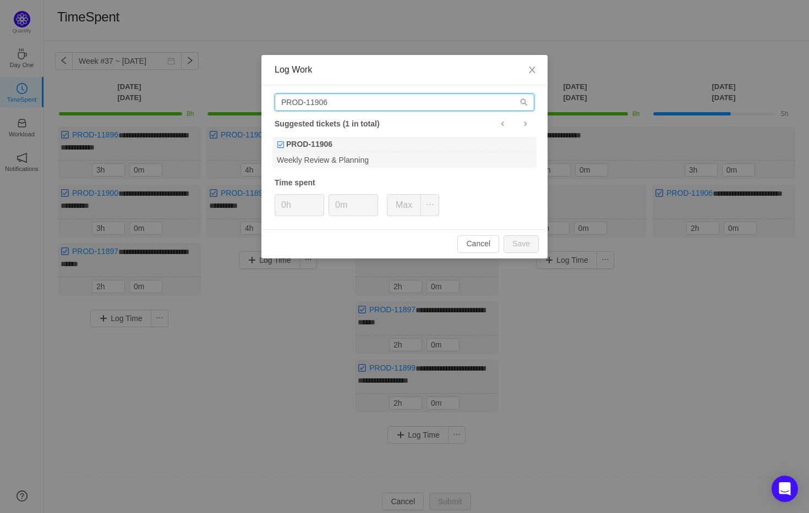
click at [418, 105] on input "PROD-11906" at bounding box center [405, 103] width 260 height 18
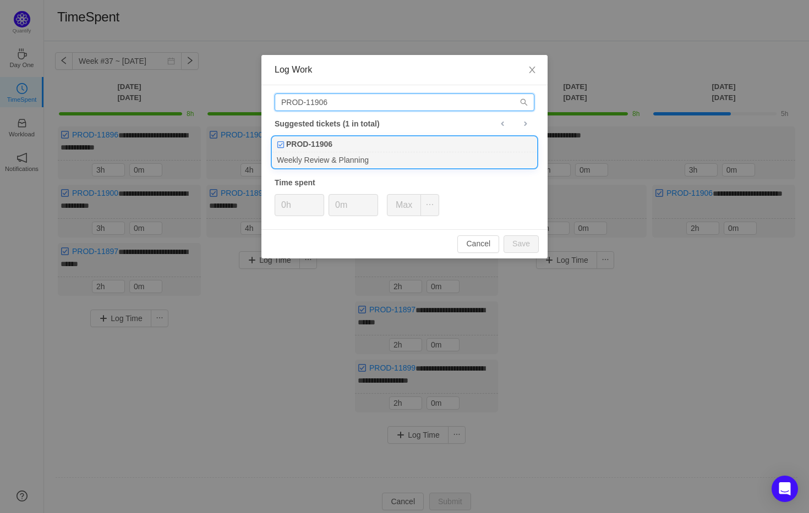
paste input "899"
type input "PROD-11899"
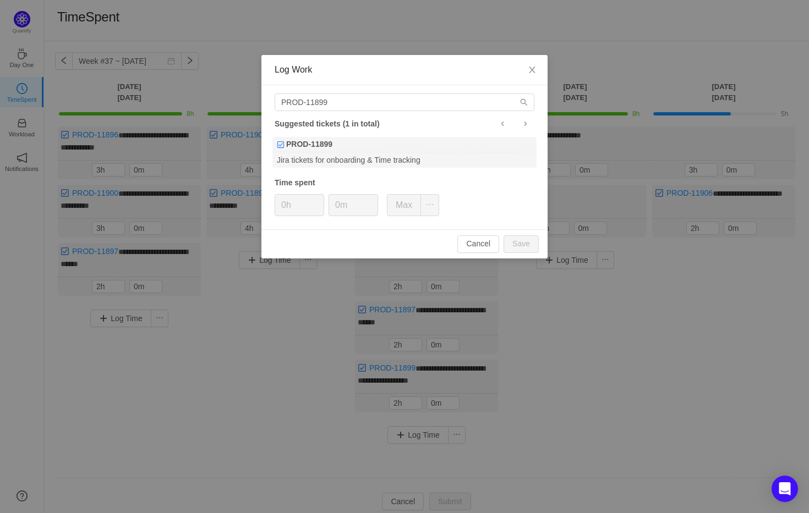
click at [419, 149] on div "PROD-11899" at bounding box center [404, 144] width 264 height 15
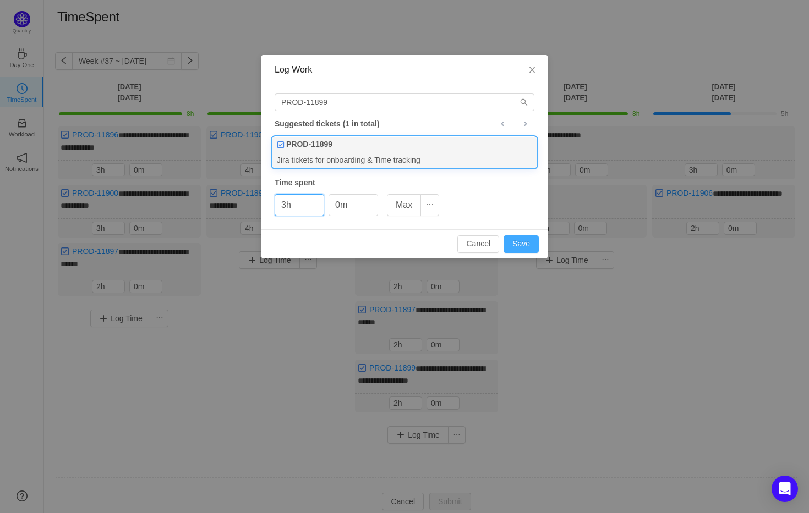
click at [514, 244] on button "Save" at bounding box center [520, 244] width 35 height 18
type input "0h"
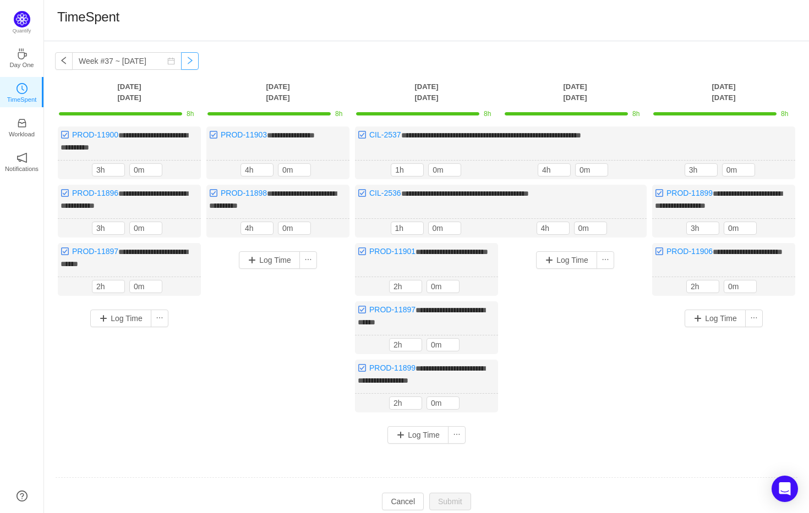
click at [181, 67] on button "button" at bounding box center [190, 61] width 18 height 18
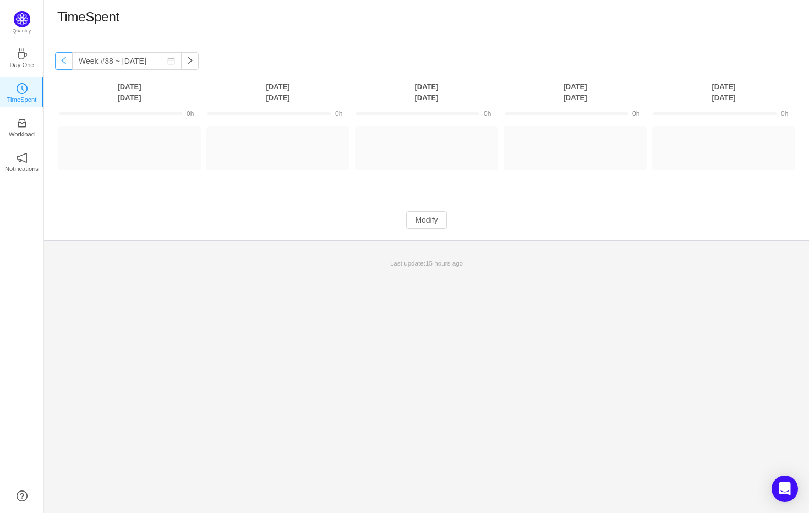
click at [61, 64] on button "button" at bounding box center [64, 61] width 18 height 18
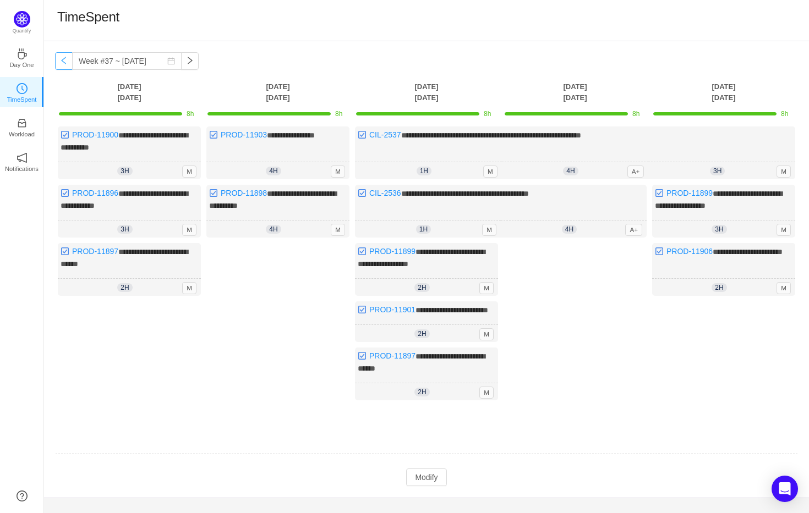
click at [61, 64] on button "button" at bounding box center [64, 61] width 18 height 18
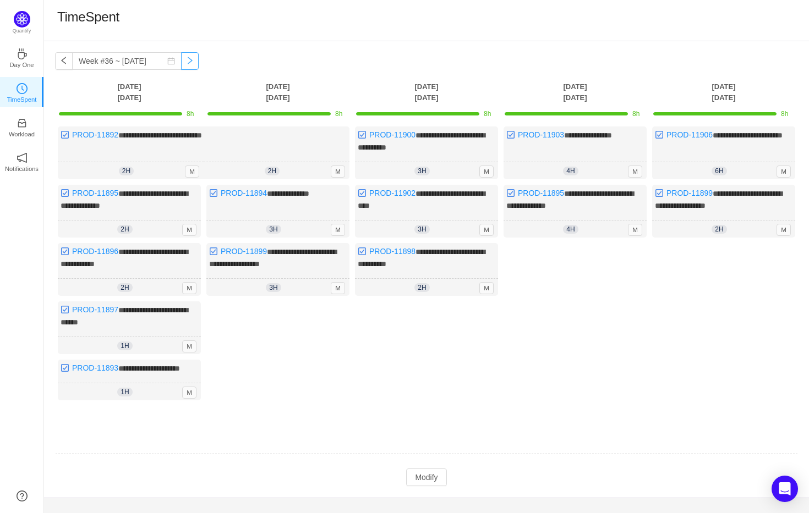
click at [181, 57] on button "button" at bounding box center [190, 61] width 18 height 18
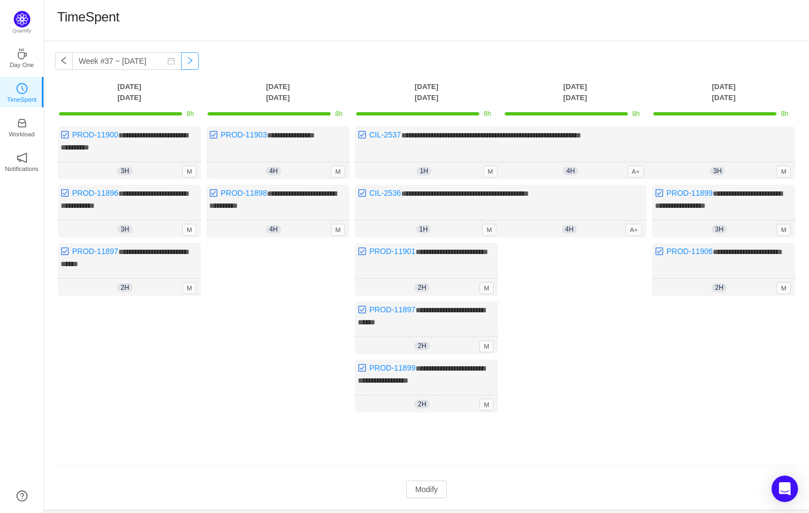
click at [181, 66] on button "button" at bounding box center [190, 61] width 18 height 18
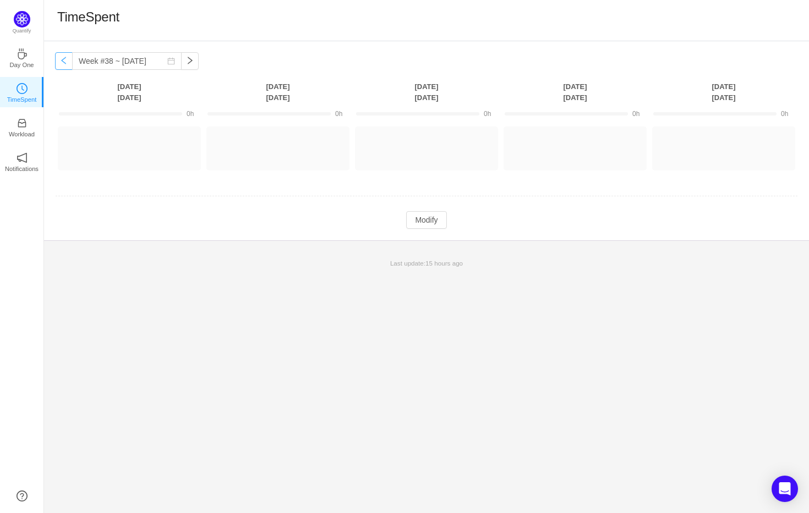
click at [66, 66] on button "button" at bounding box center [64, 61] width 18 height 18
type input "Week #37 ~ [DATE]"
